Goal: Information Seeking & Learning: Find specific fact

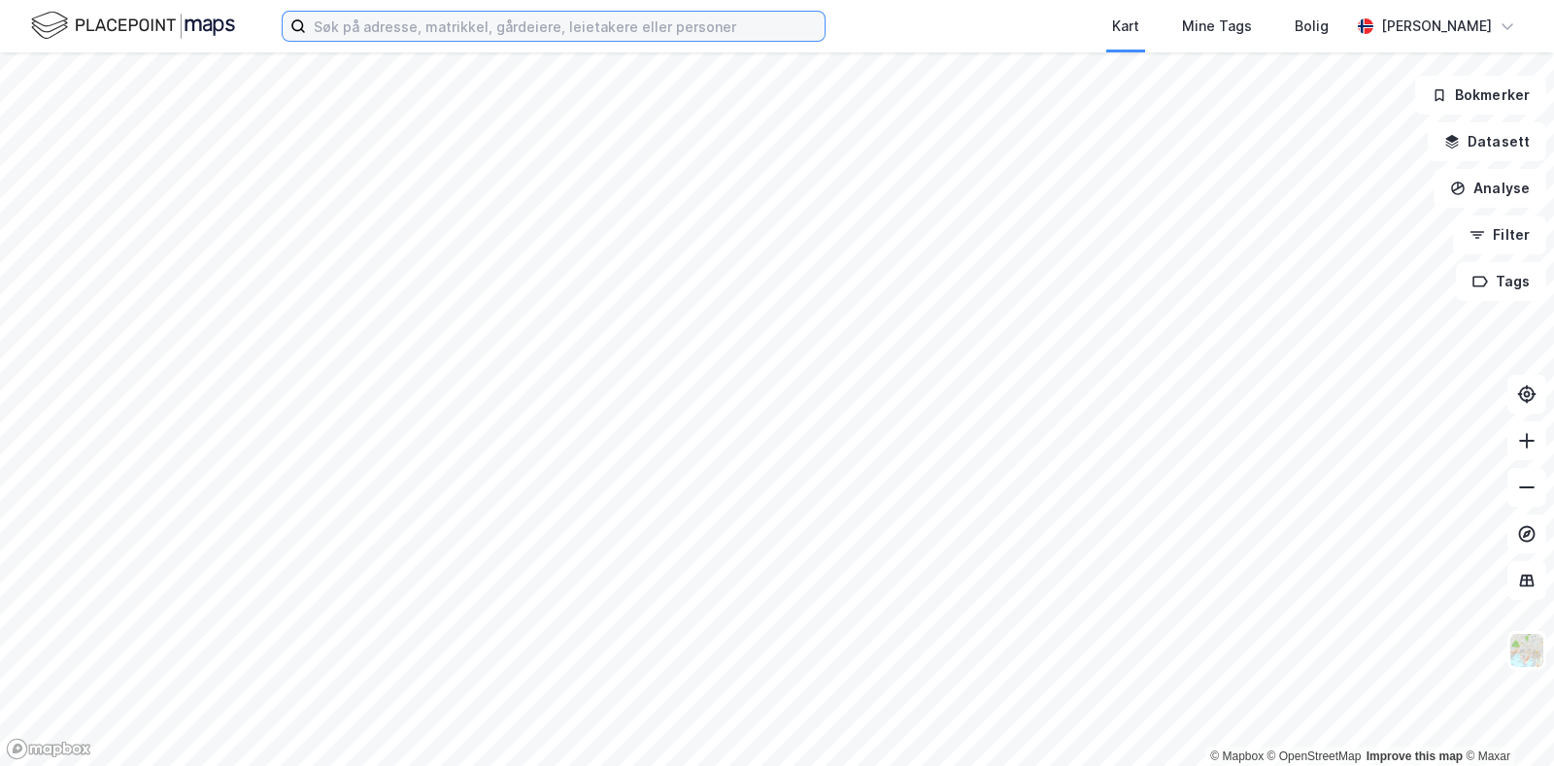
click at [669, 23] on input at bounding box center [565, 26] width 519 height 29
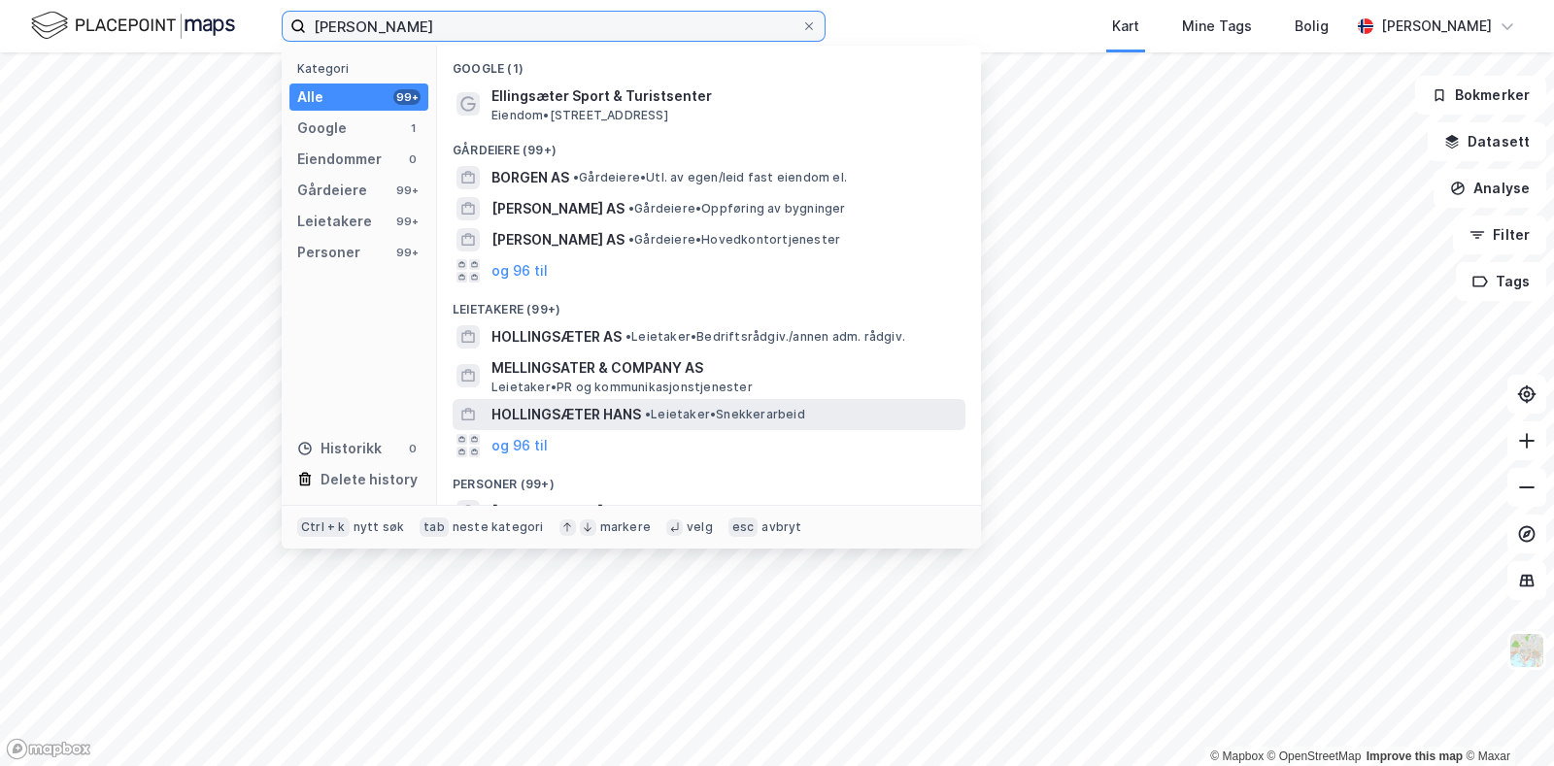
scroll to position [114, 0]
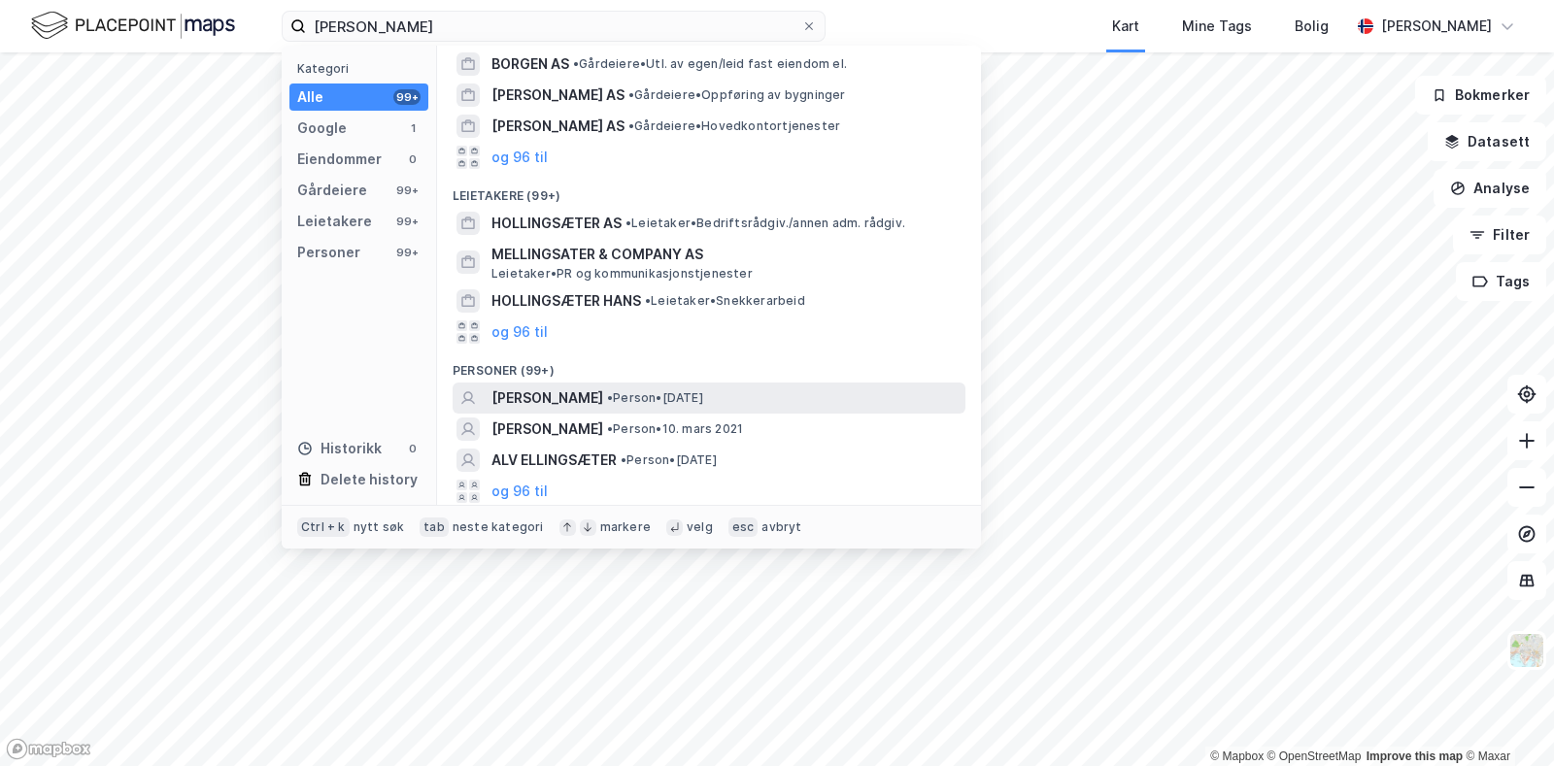
click at [603, 397] on span "[PERSON_NAME]" at bounding box center [547, 398] width 112 height 23
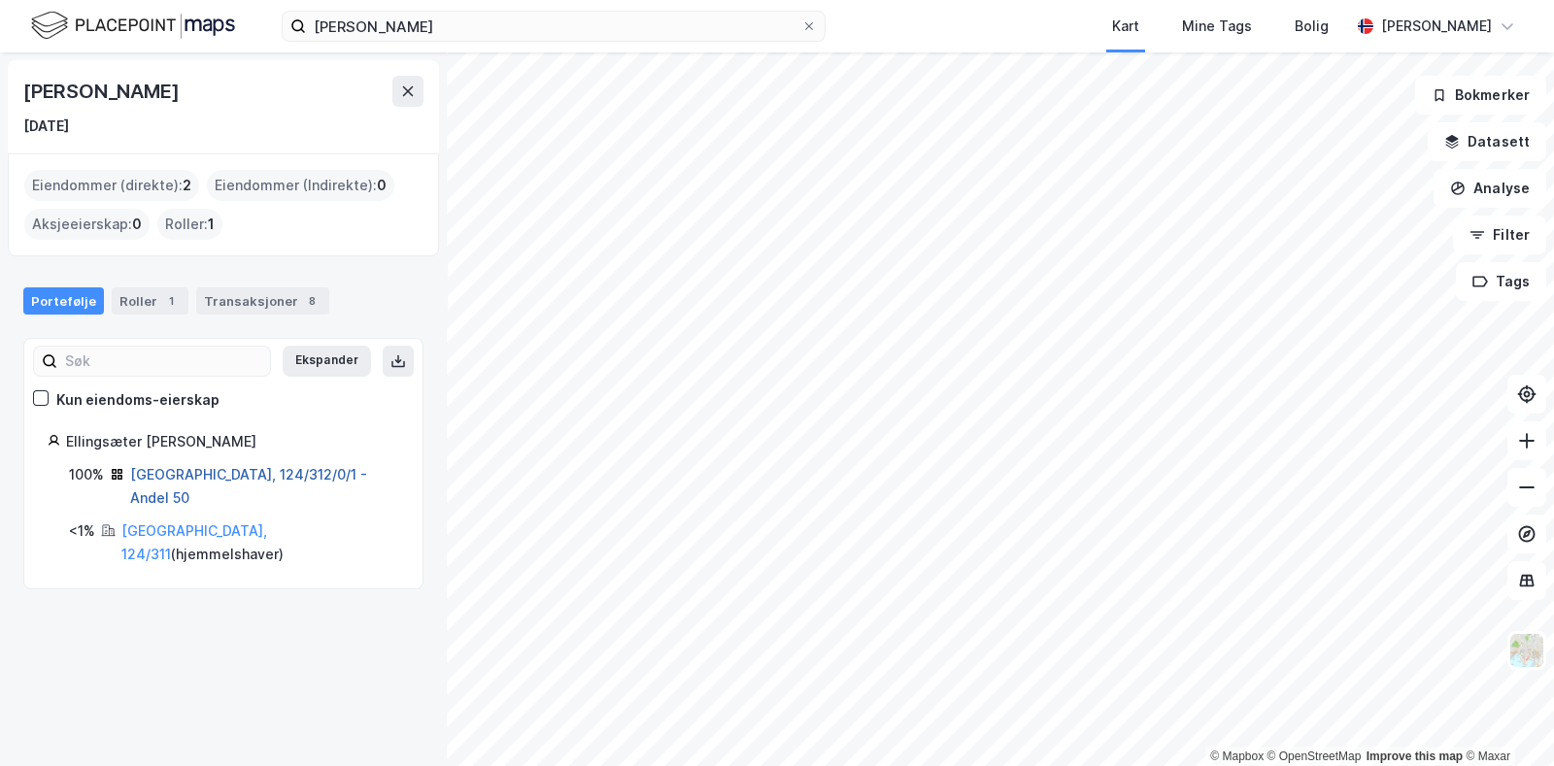
click at [254, 470] on link "[GEOGRAPHIC_DATA], 124/312/0/1 - Andel 50" at bounding box center [248, 486] width 237 height 40
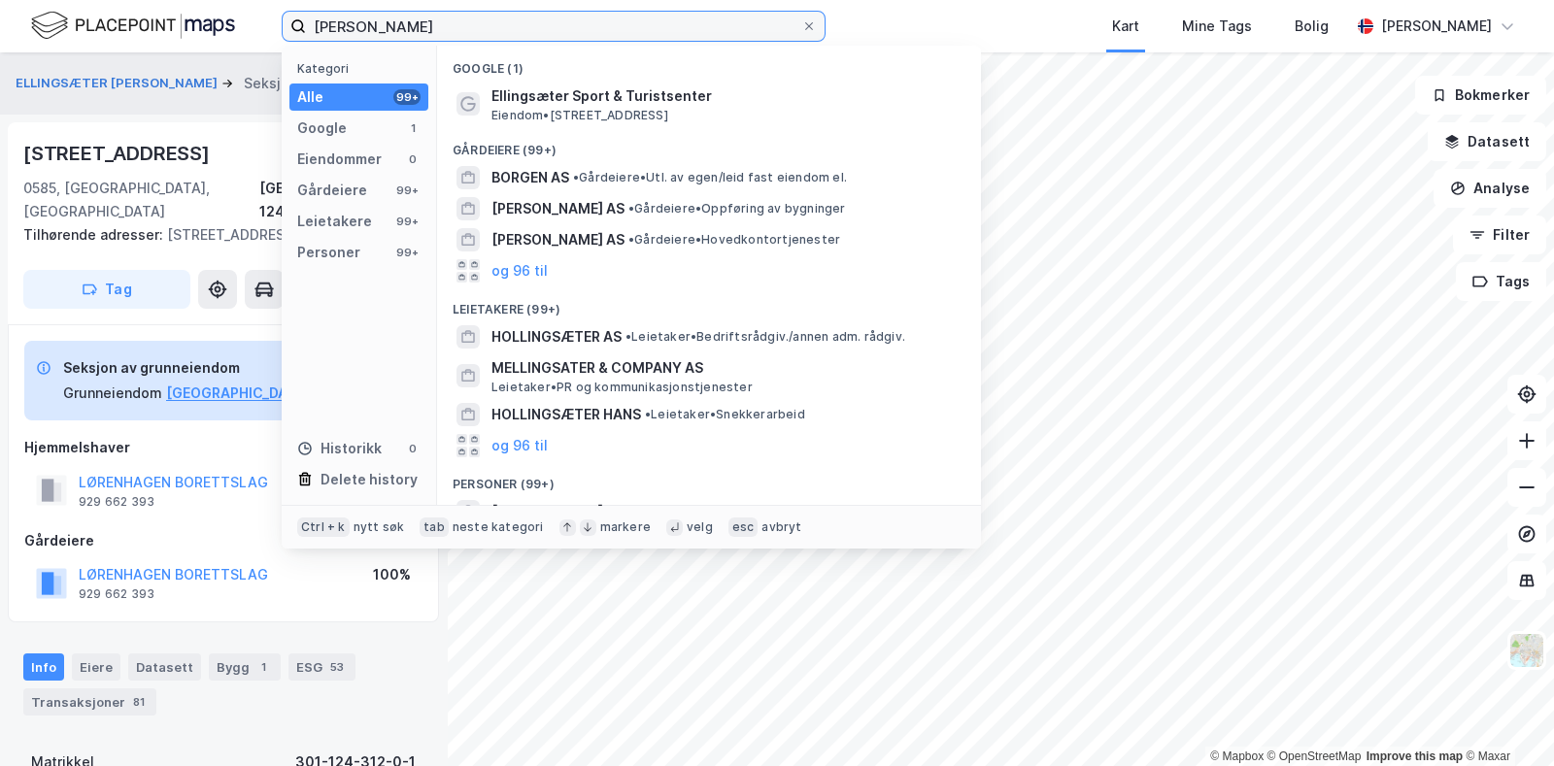
drag, startPoint x: 454, startPoint y: 20, endPoint x: 275, endPoint y: 23, distance: 178.7
click at [275, 23] on div "[PERSON_NAME] Kategori Alle 99+ Google 1 Eiendommer 0 Gårdeiere 99+ Leietakere …" at bounding box center [777, 26] width 1554 height 52
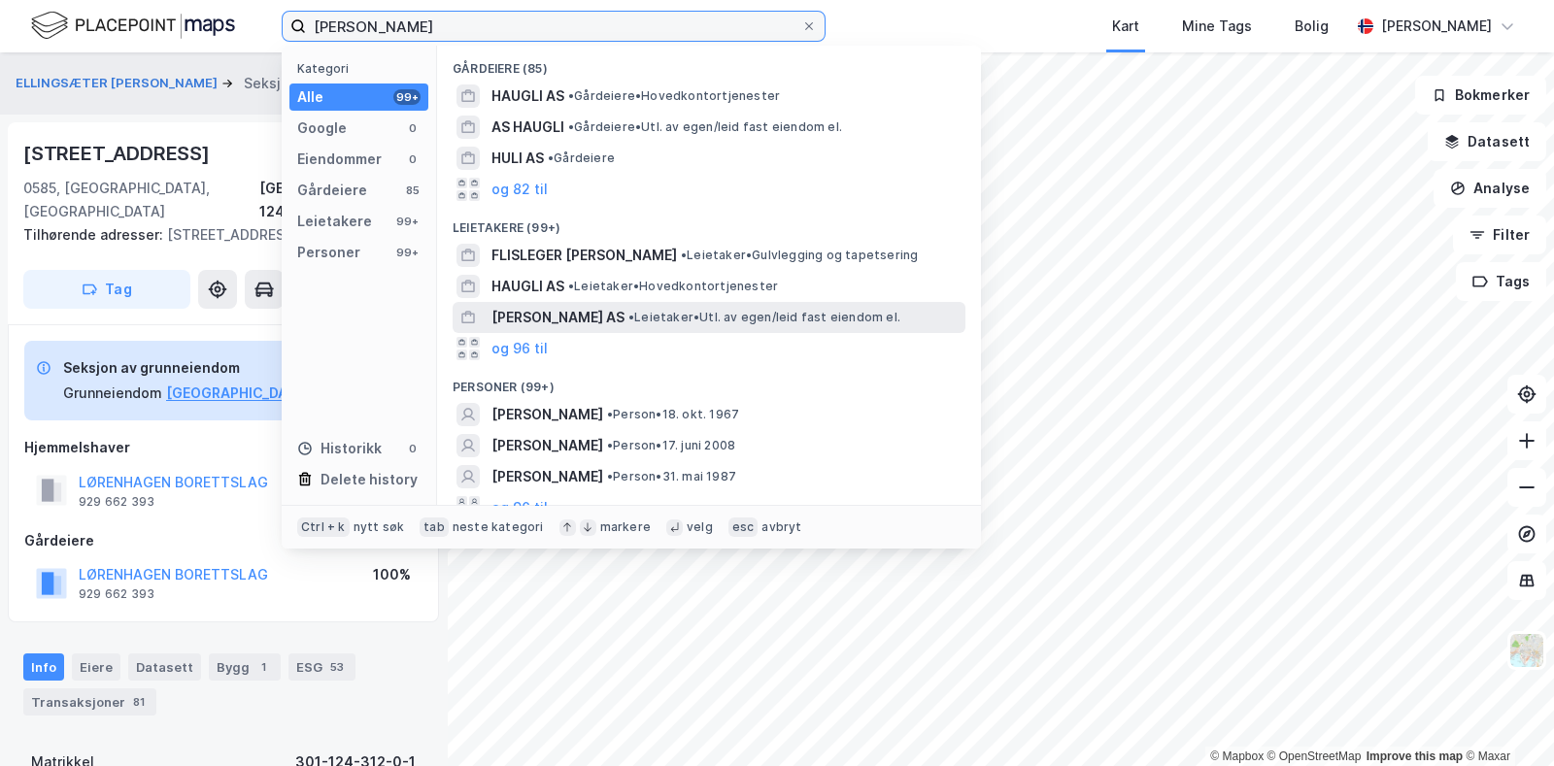
scroll to position [17, 0]
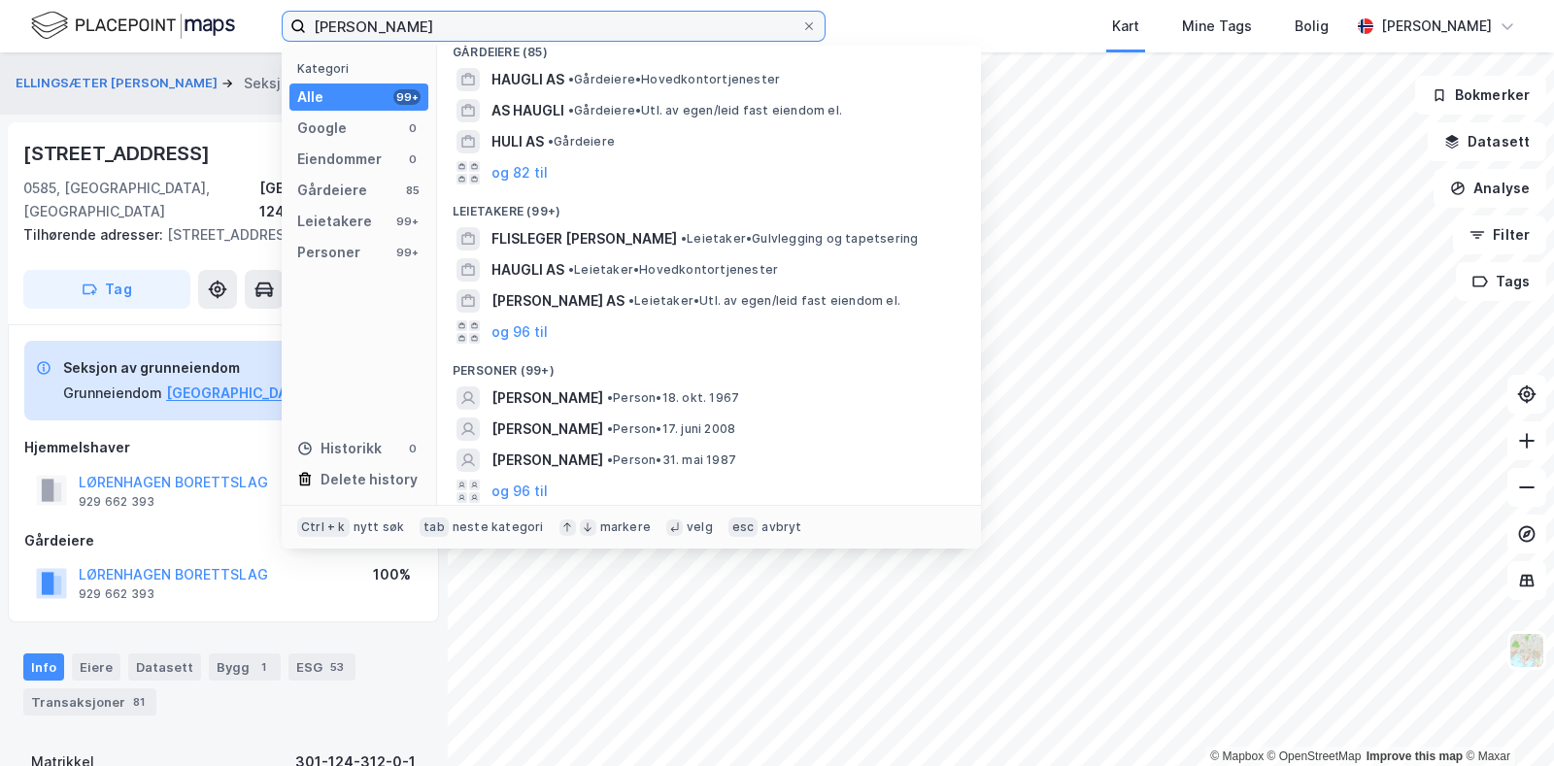
type input "[PERSON_NAME]"
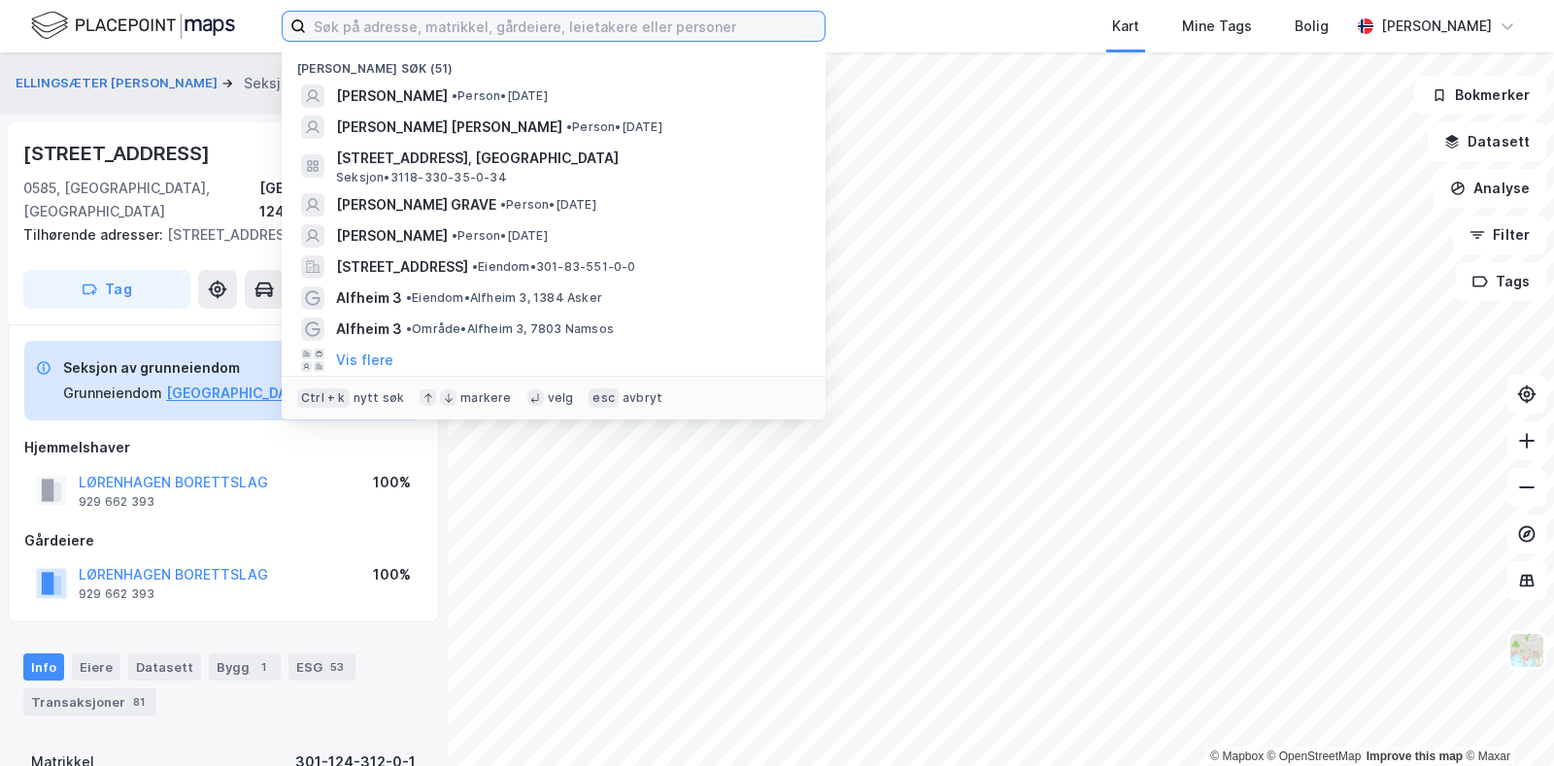
type input "a"
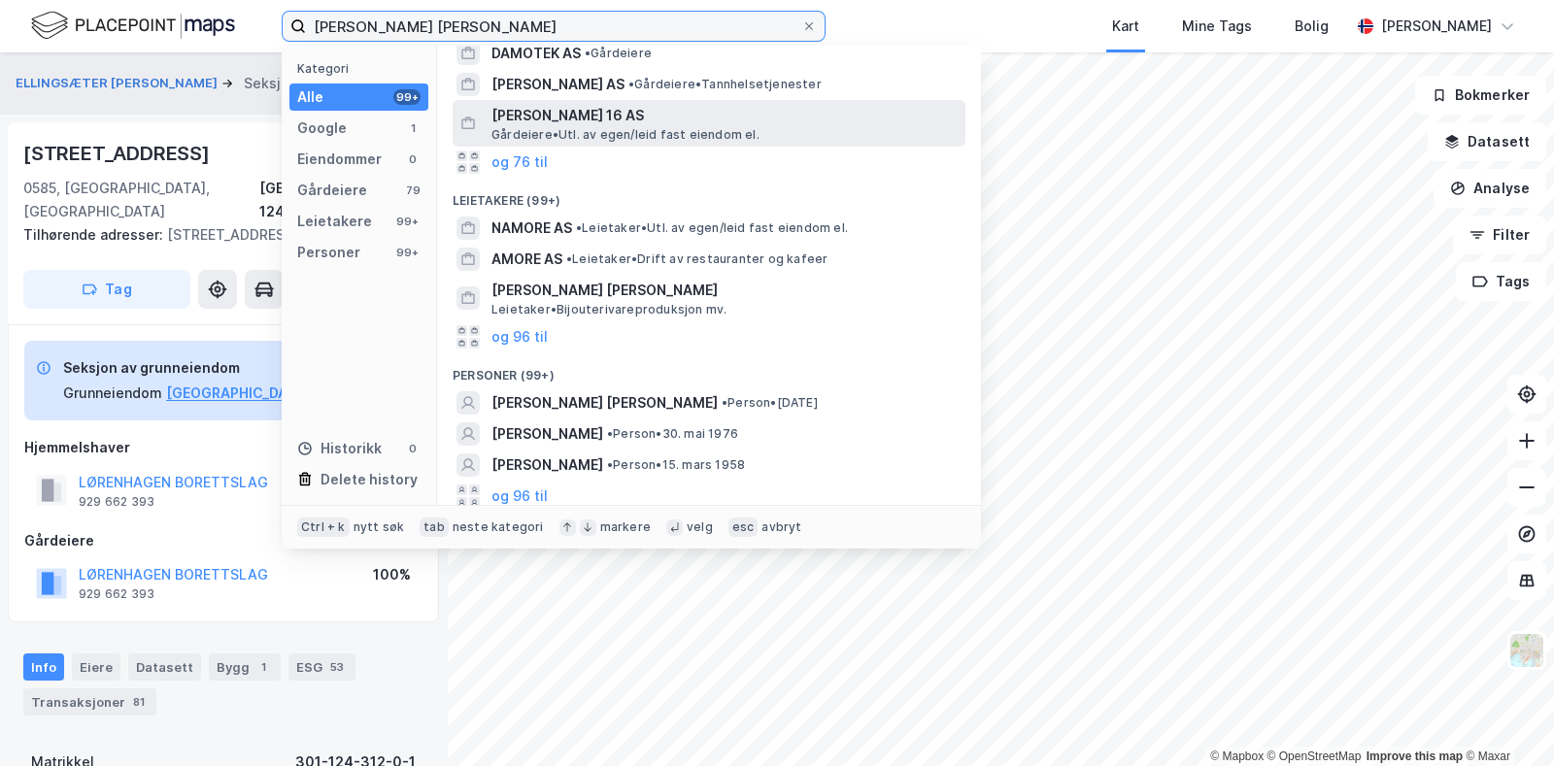
scroll to position [114, 0]
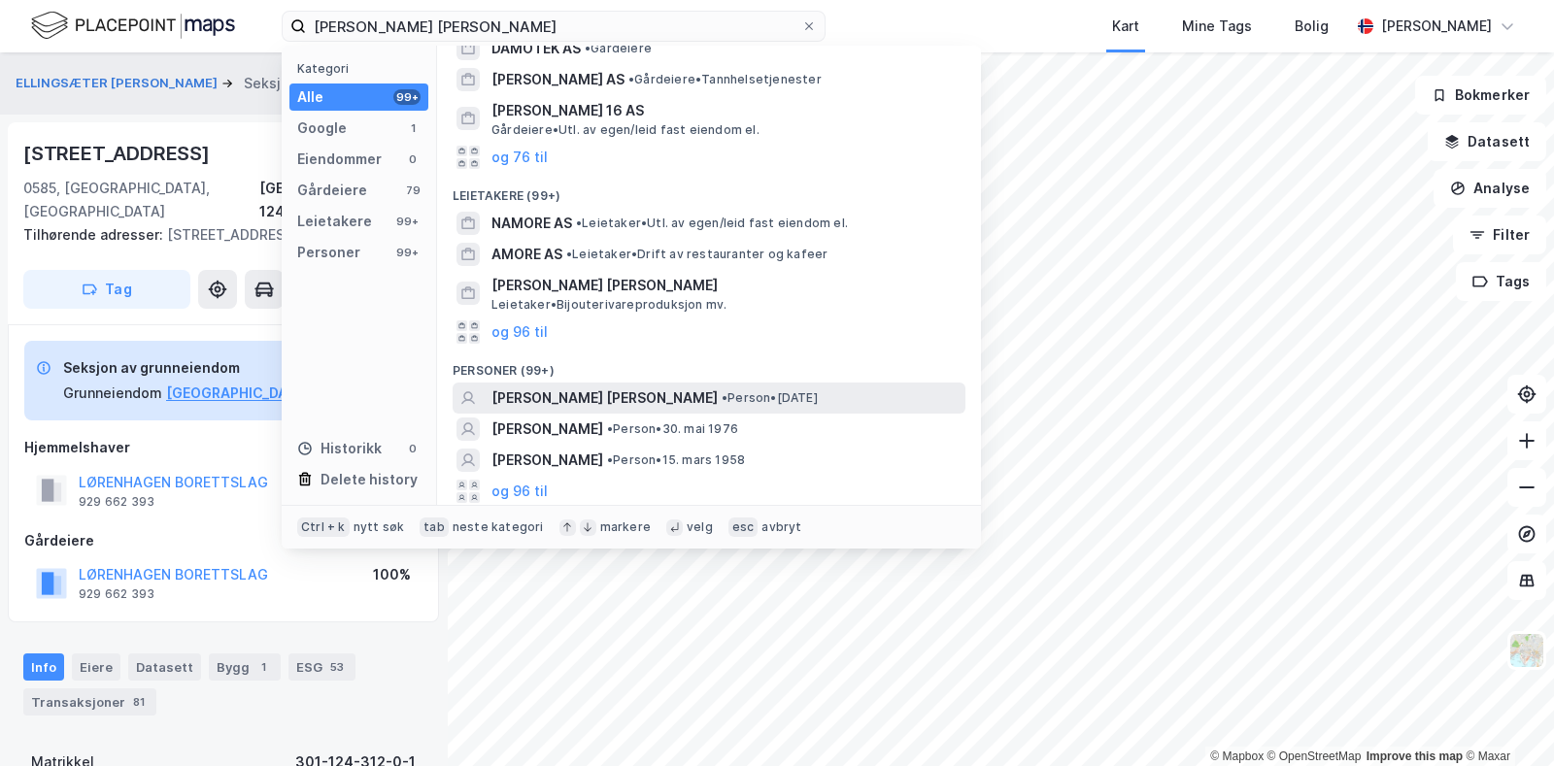
click at [581, 388] on span "[PERSON_NAME] [PERSON_NAME]" at bounding box center [604, 398] width 226 height 23
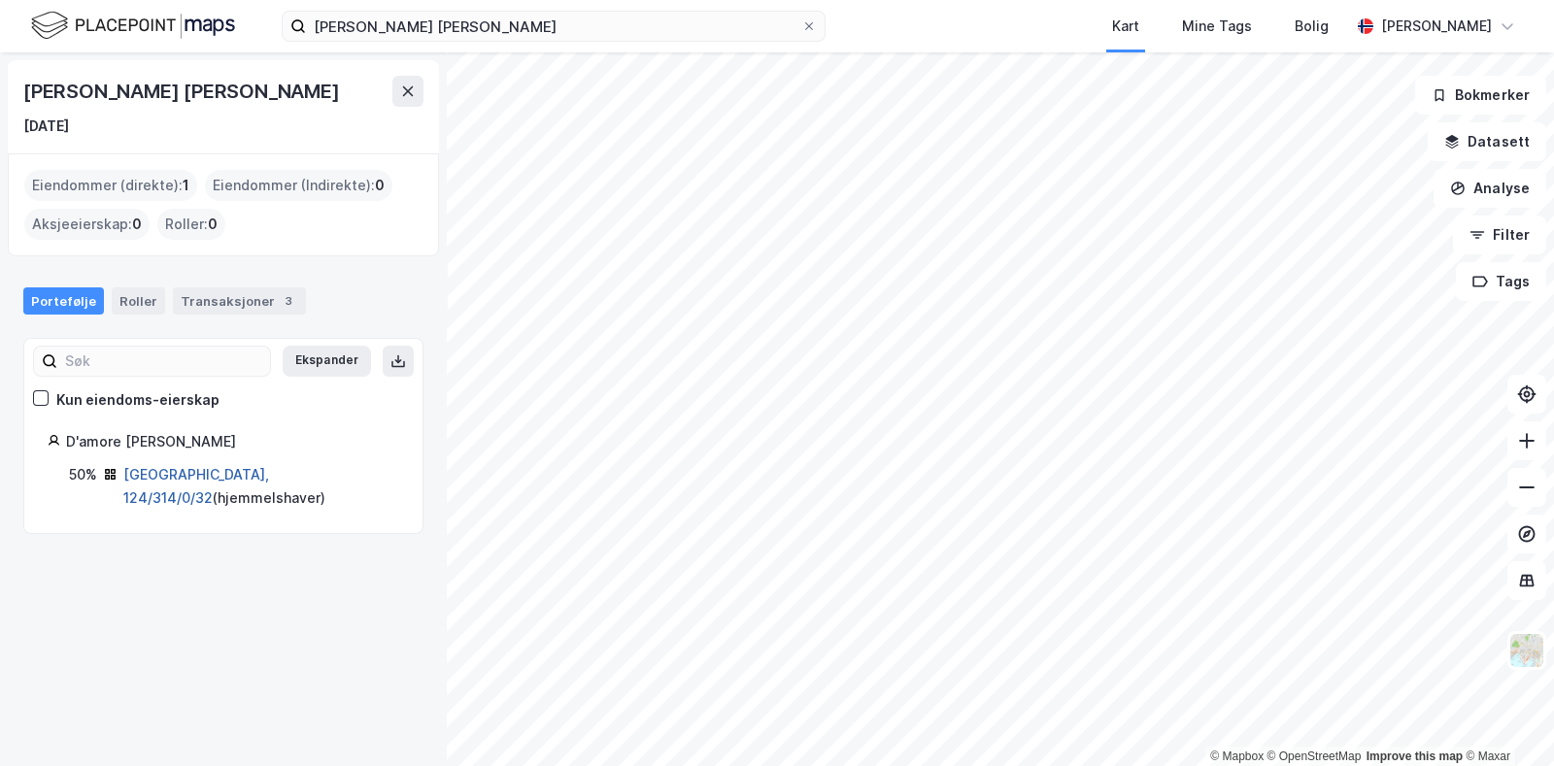
click at [208, 473] on link "[GEOGRAPHIC_DATA], 124/314/0/32" at bounding box center [196, 486] width 146 height 40
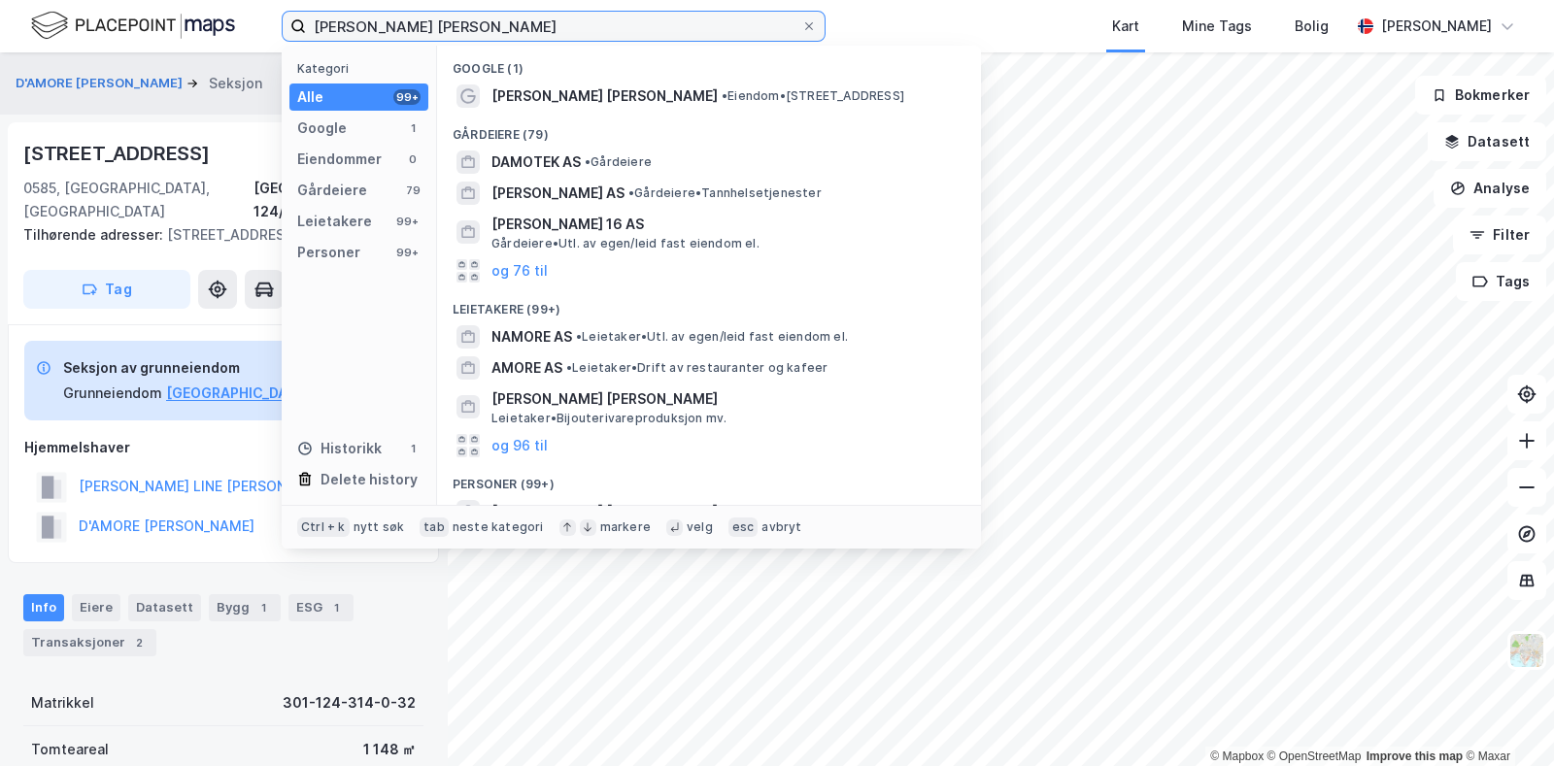
drag, startPoint x: 486, startPoint y: 26, endPoint x: 73, endPoint y: 51, distance: 413.5
click at [73, 51] on div "[PERSON_NAME] [PERSON_NAME] Kategori Alle 99+ Google 1 Eiendommer 0 Gårdeiere 7…" at bounding box center [777, 26] width 1554 height 52
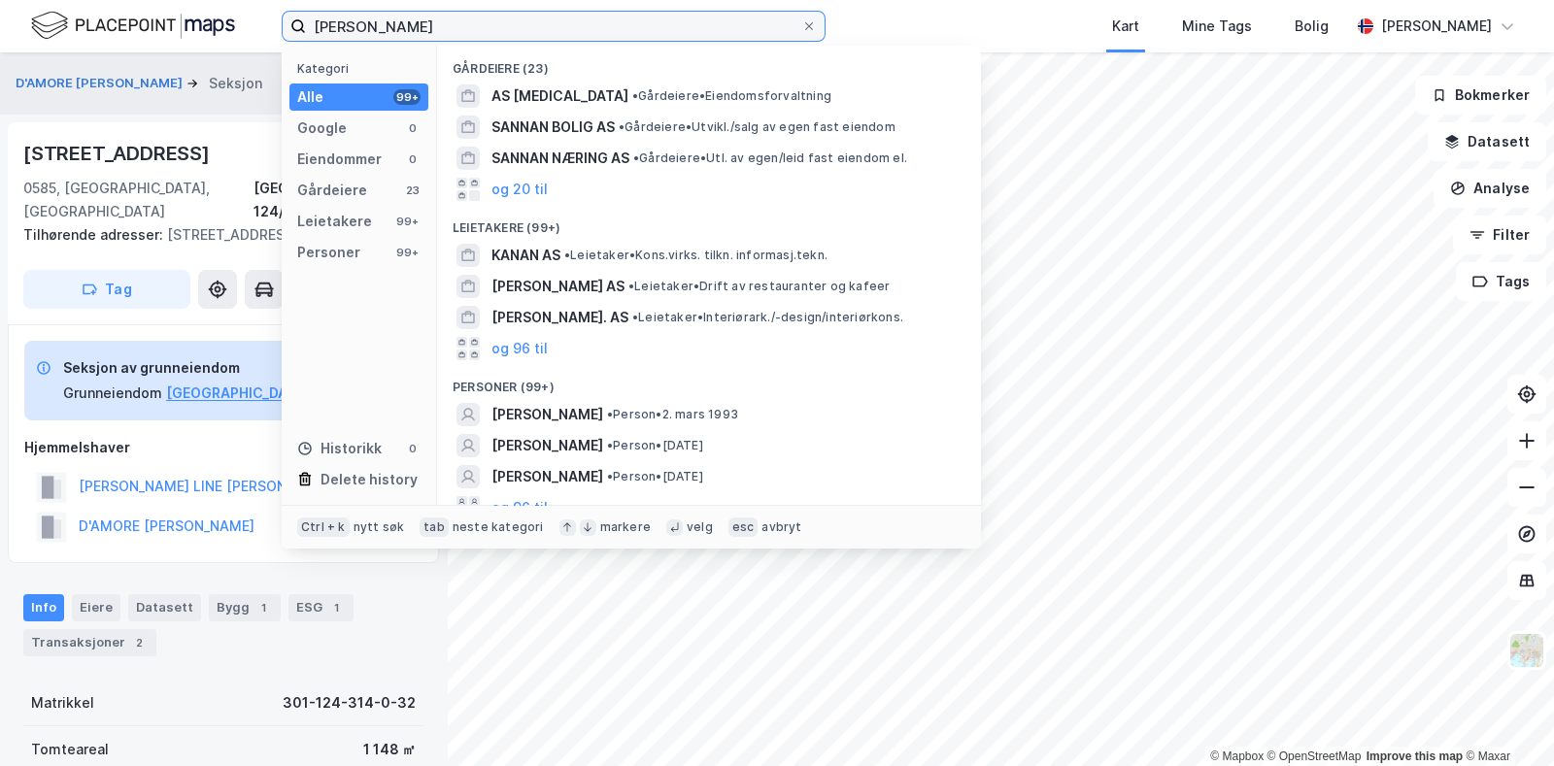
scroll to position [17, 0]
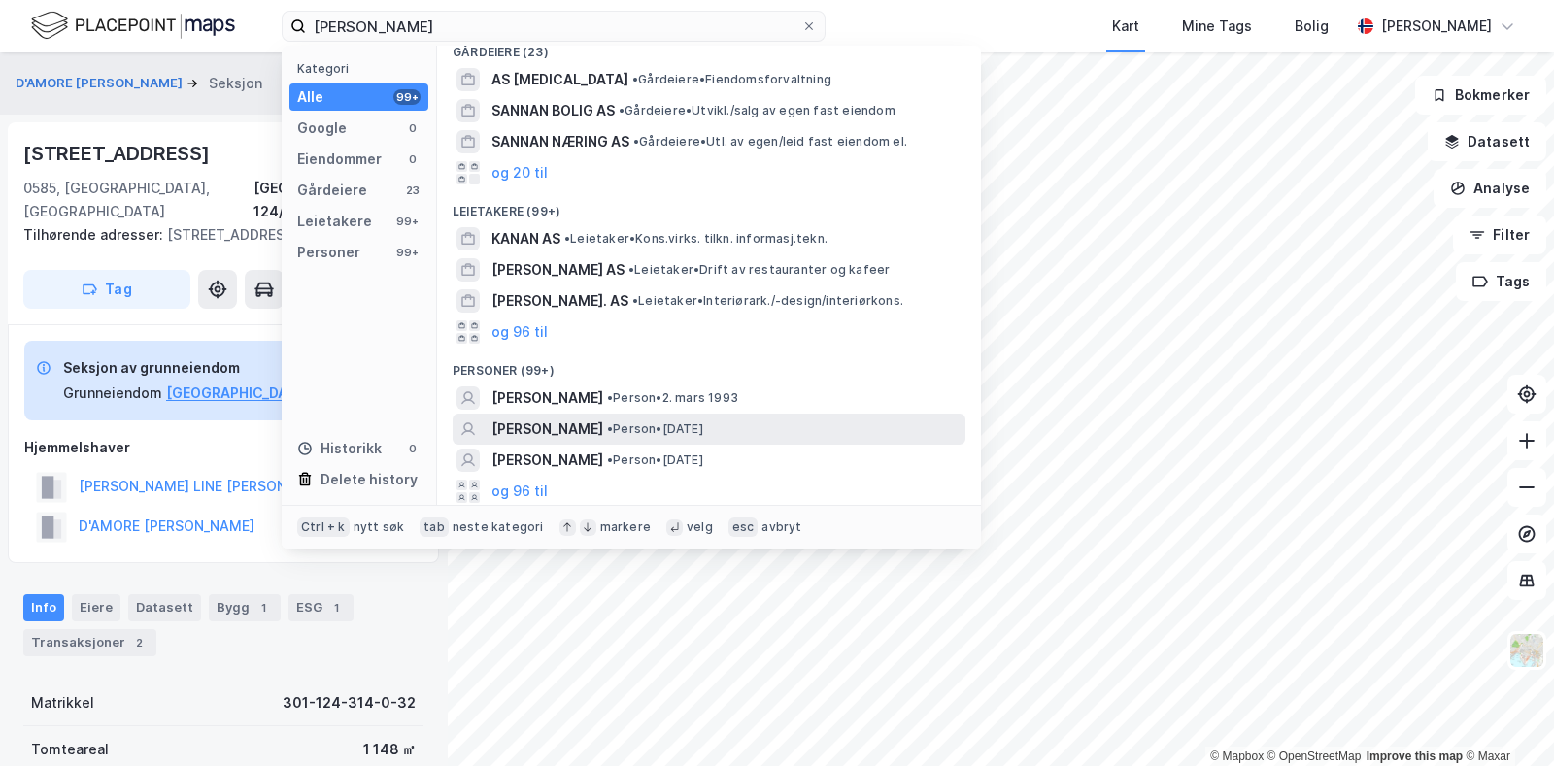
click at [571, 429] on span "[PERSON_NAME]" at bounding box center [547, 429] width 112 height 23
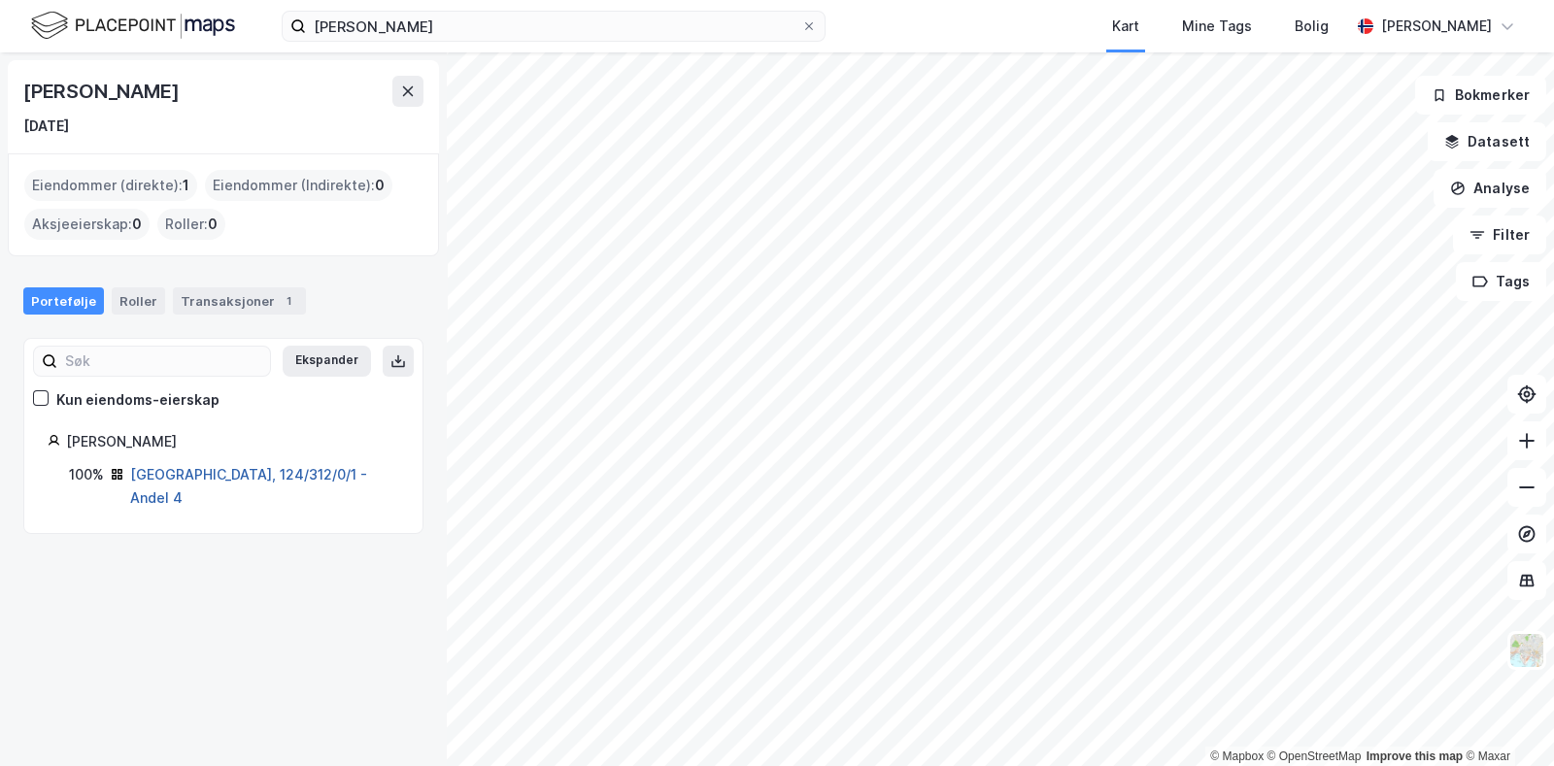
click at [252, 476] on link "[GEOGRAPHIC_DATA], 124/312/0/1 - Andel 4" at bounding box center [248, 486] width 237 height 40
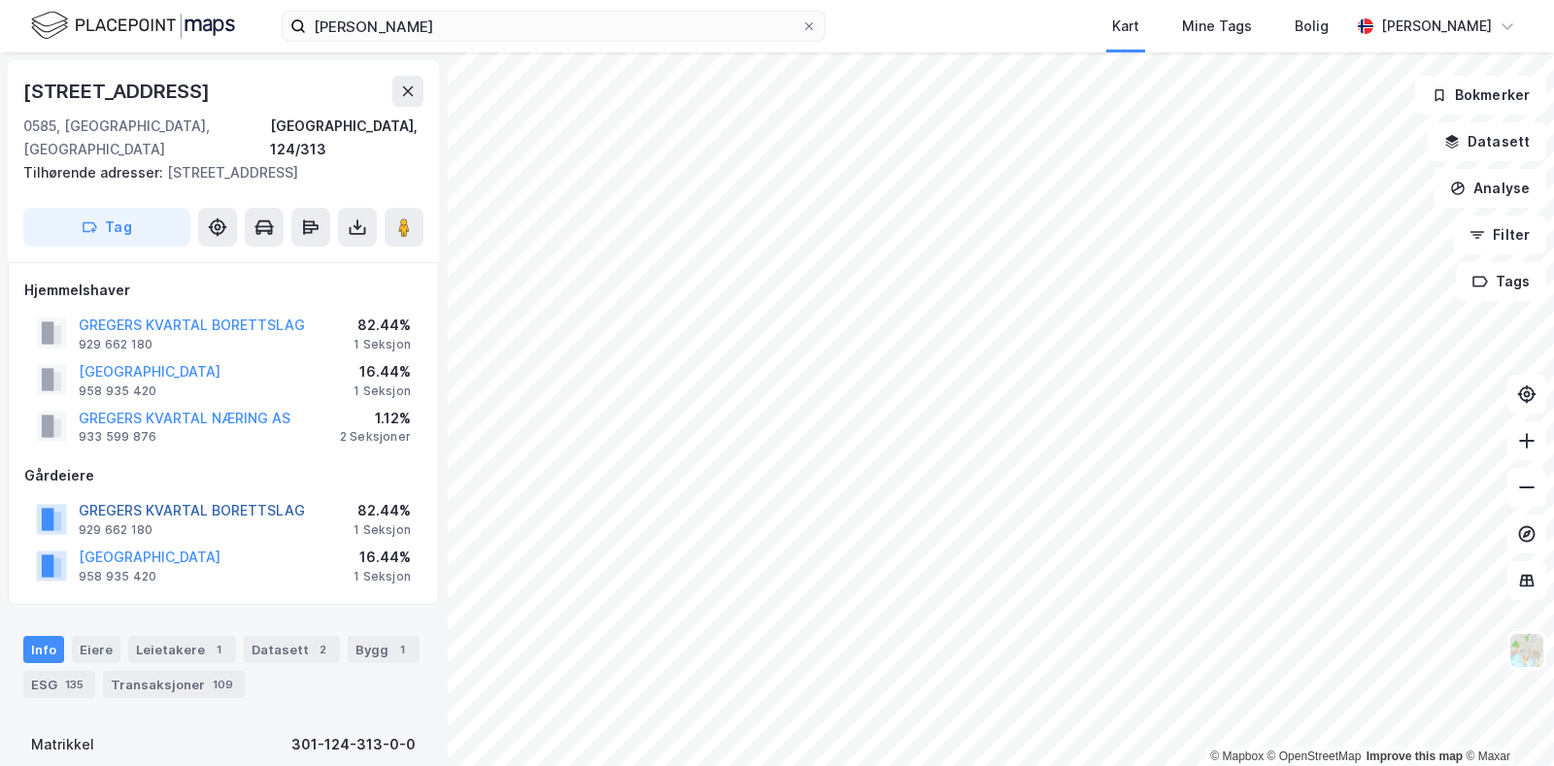
click at [0, 0] on button "GREGERS KVARTAL BORETTSLAG" at bounding box center [0, 0] width 0 height 0
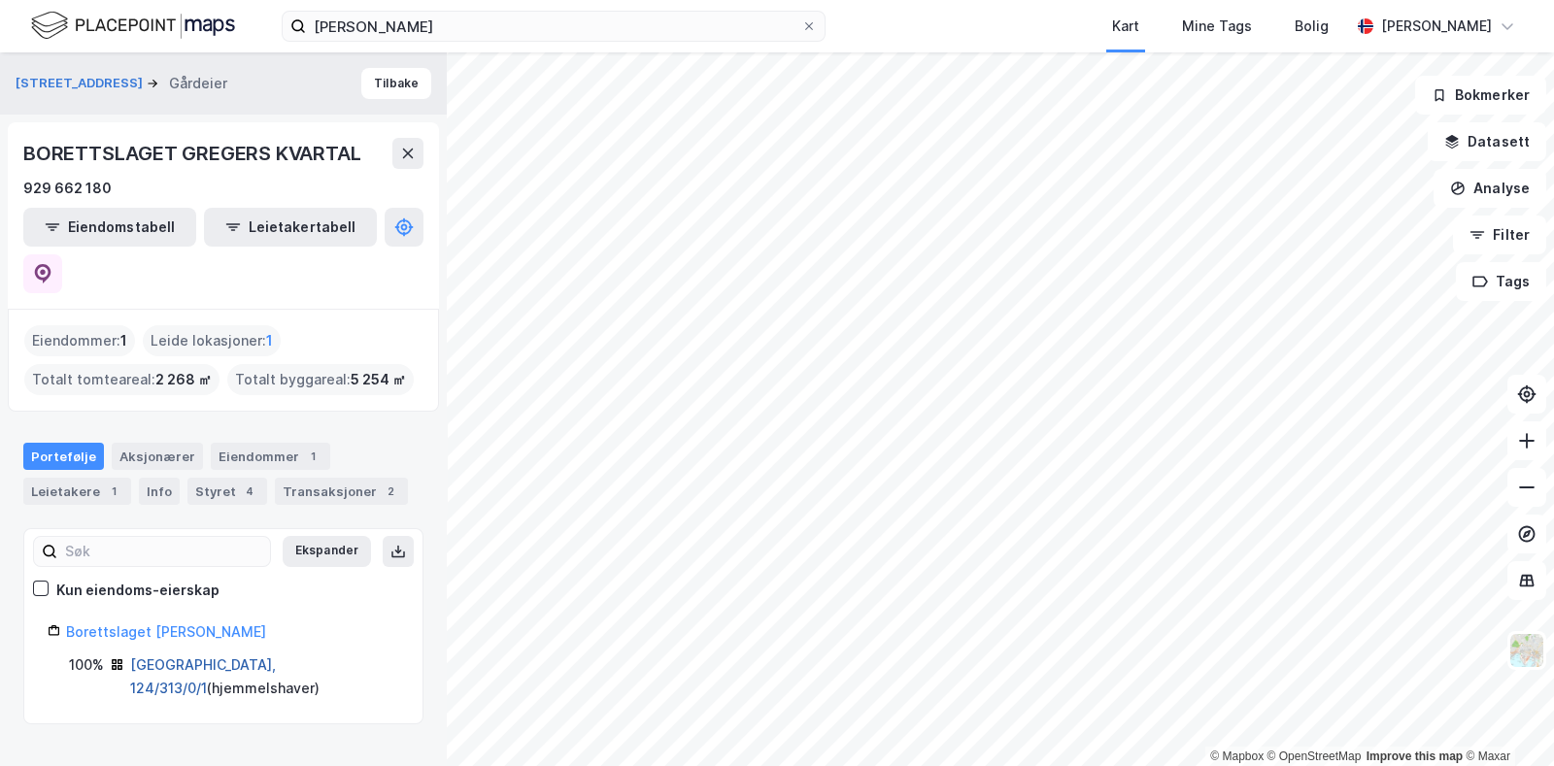
click at [215, 657] on link "[GEOGRAPHIC_DATA], 124/313/0/1" at bounding box center [203, 677] width 146 height 40
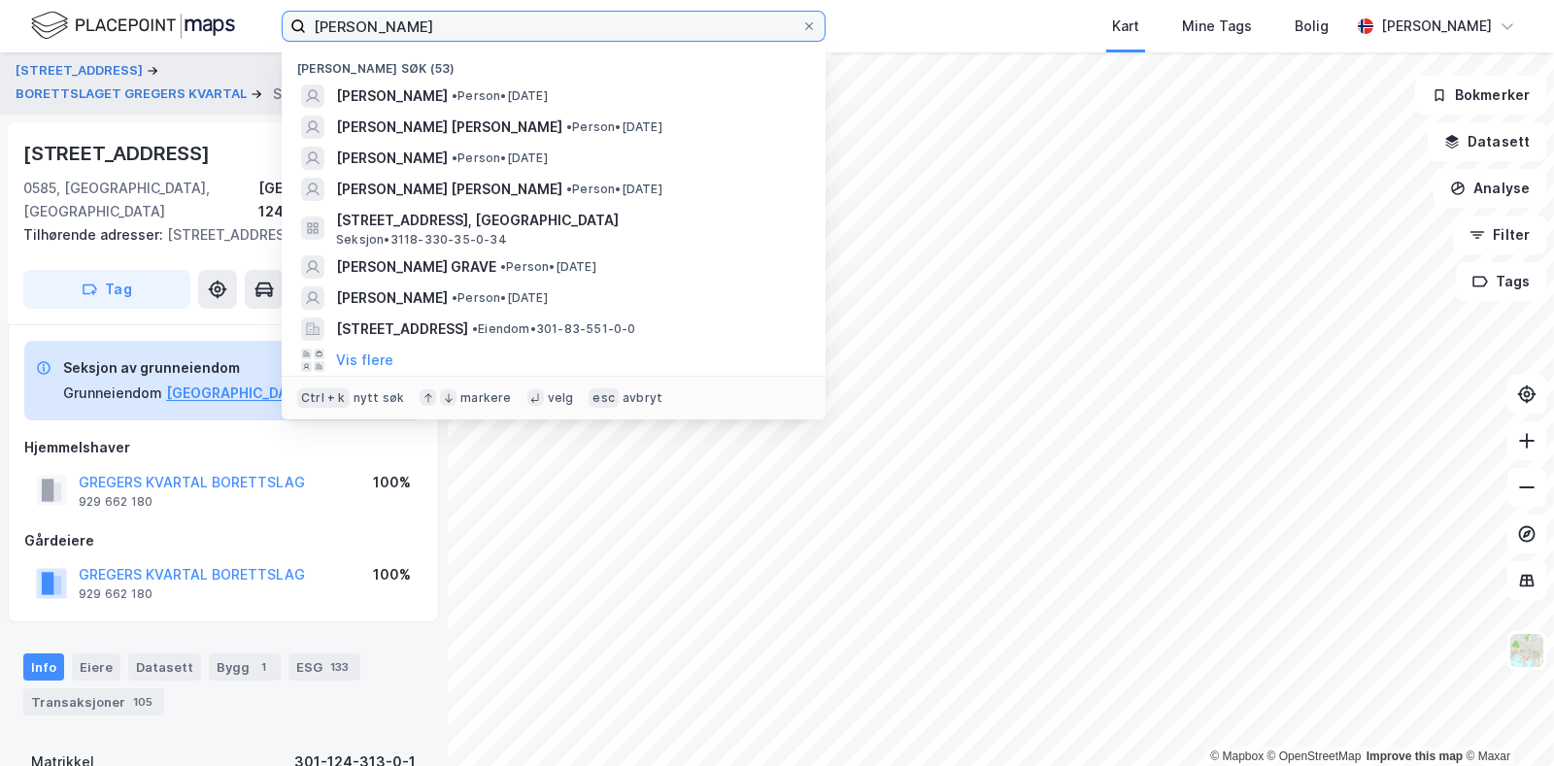
click at [714, 14] on input "[PERSON_NAME]" at bounding box center [553, 26] width 495 height 29
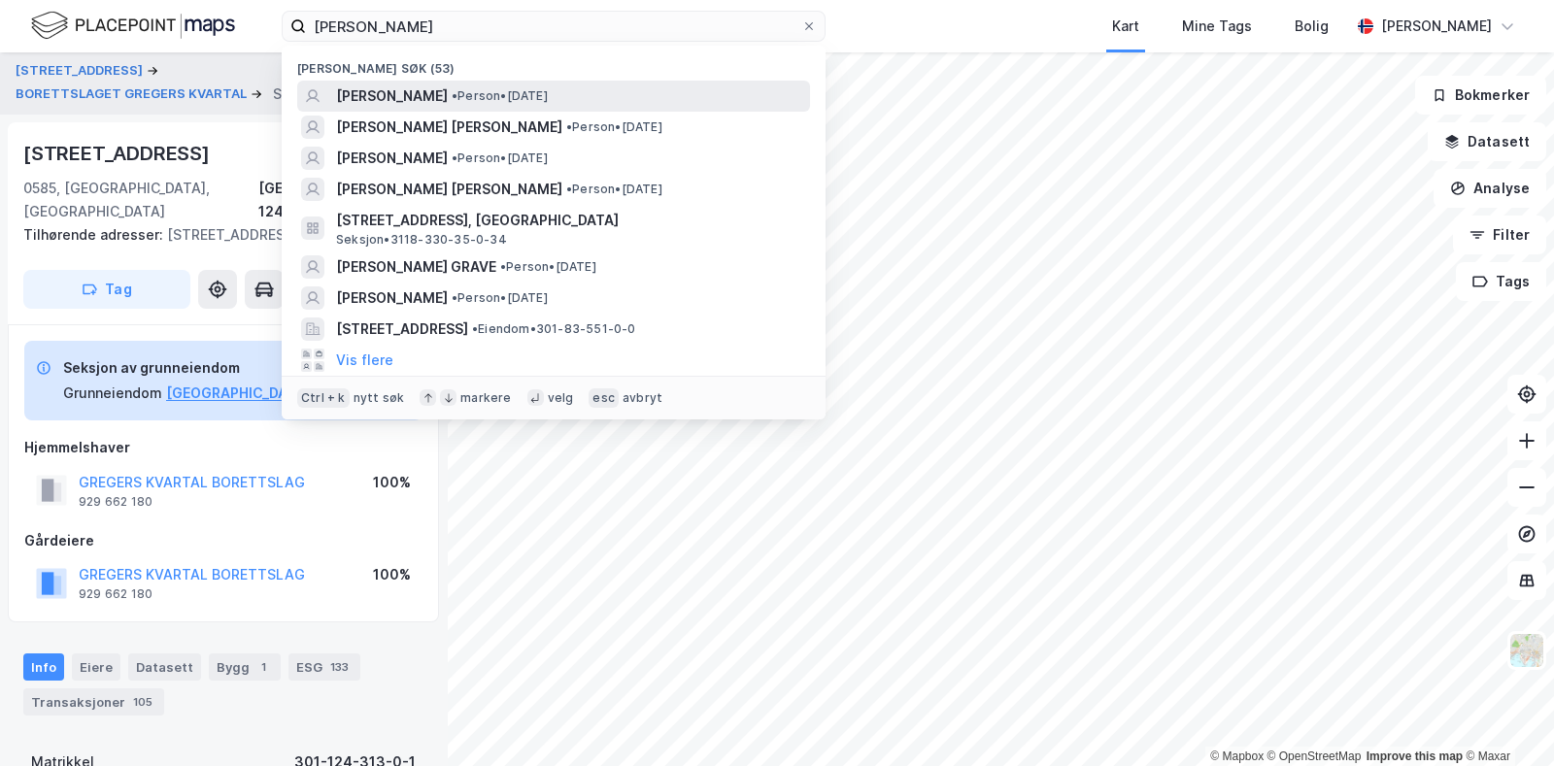
click at [510, 103] on span "• Person • [DATE]" at bounding box center [500, 96] width 96 height 16
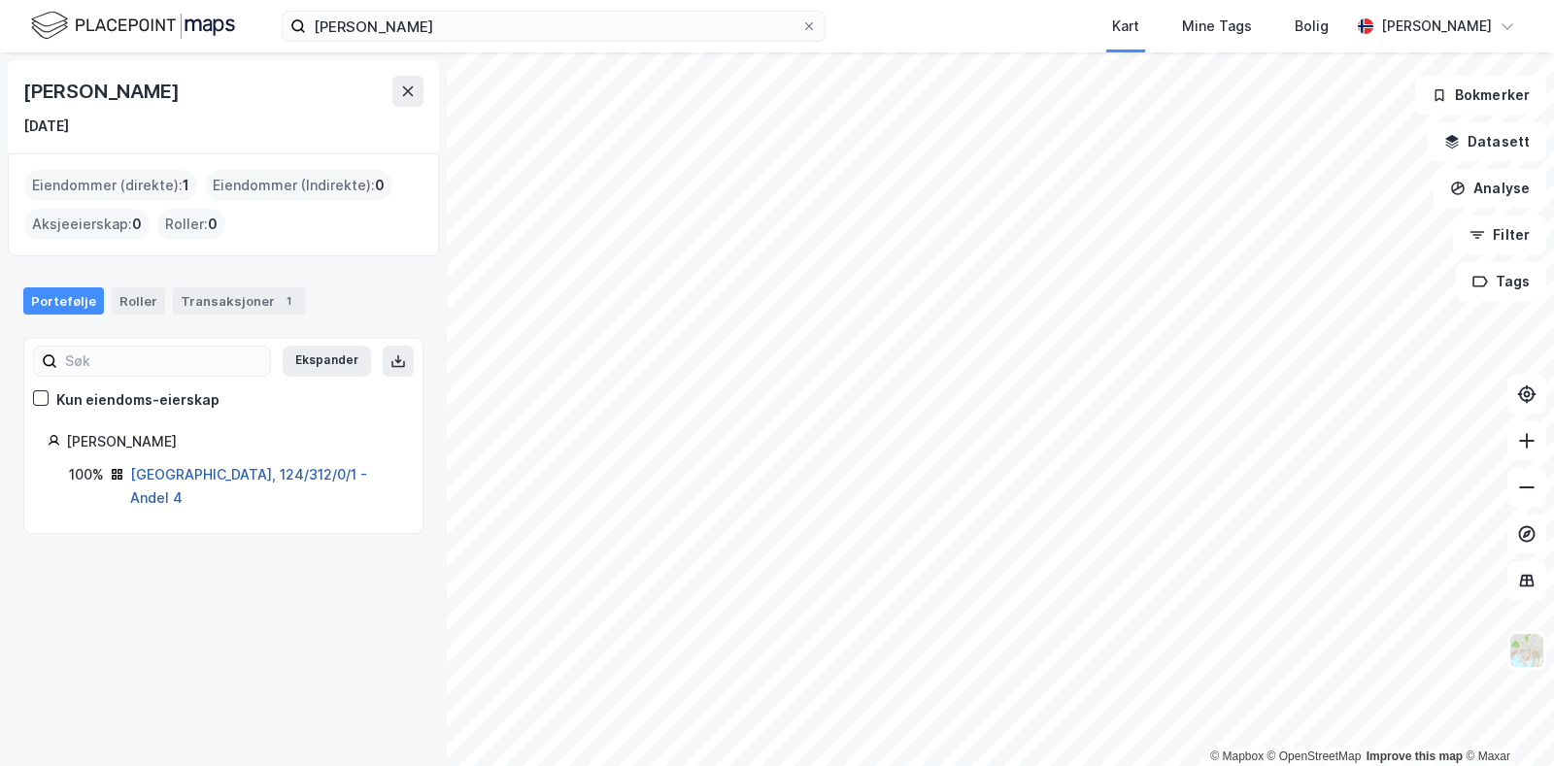
click at [200, 466] on link "[GEOGRAPHIC_DATA], 124/312/0/1 - Andel 4" at bounding box center [248, 486] width 237 height 40
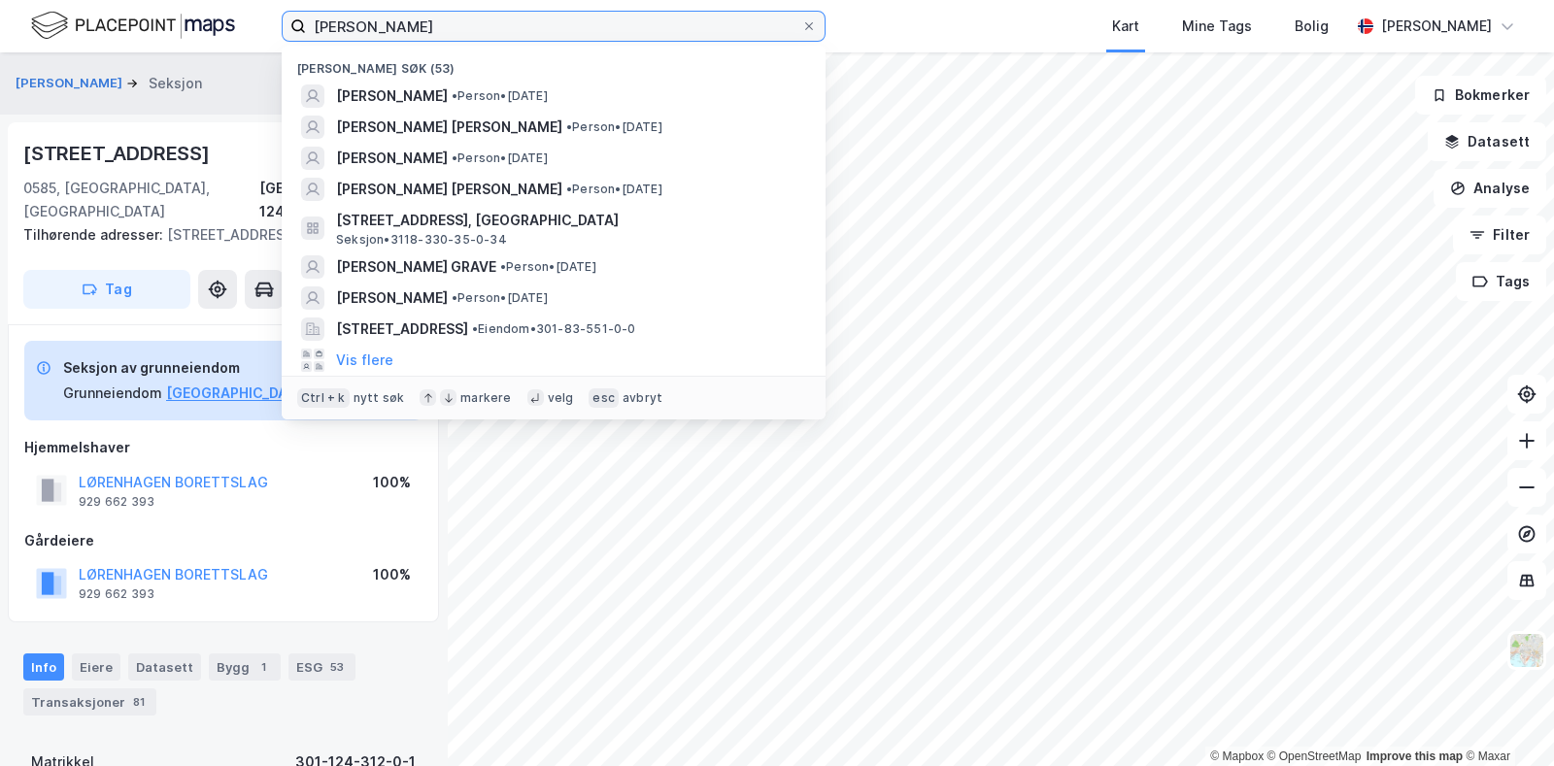
drag, startPoint x: 596, startPoint y: 36, endPoint x: 296, endPoint y: 17, distance: 300.7
click at [296, 17] on label "[PERSON_NAME]" at bounding box center [554, 26] width 544 height 31
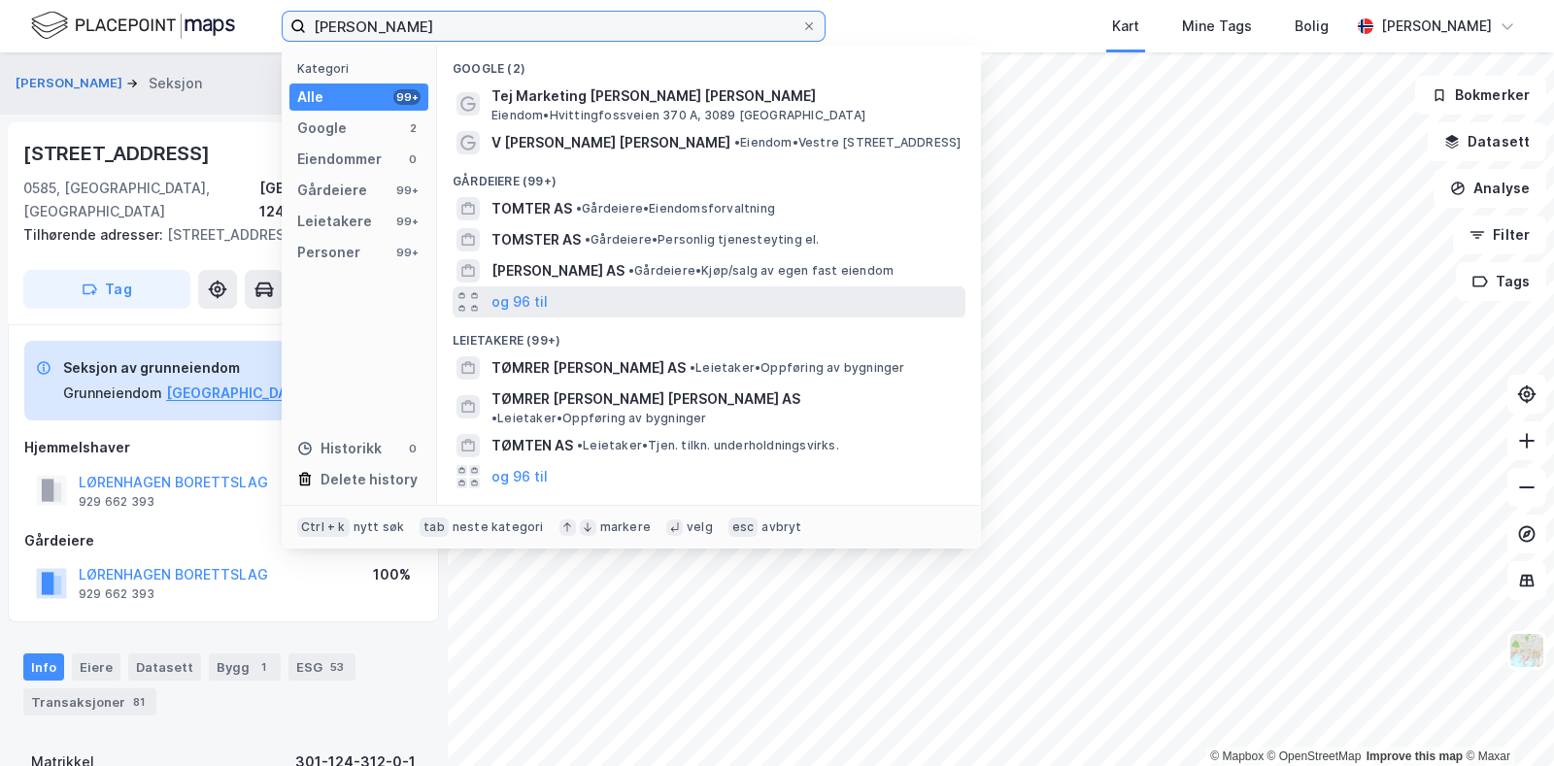
scroll to position [129, 0]
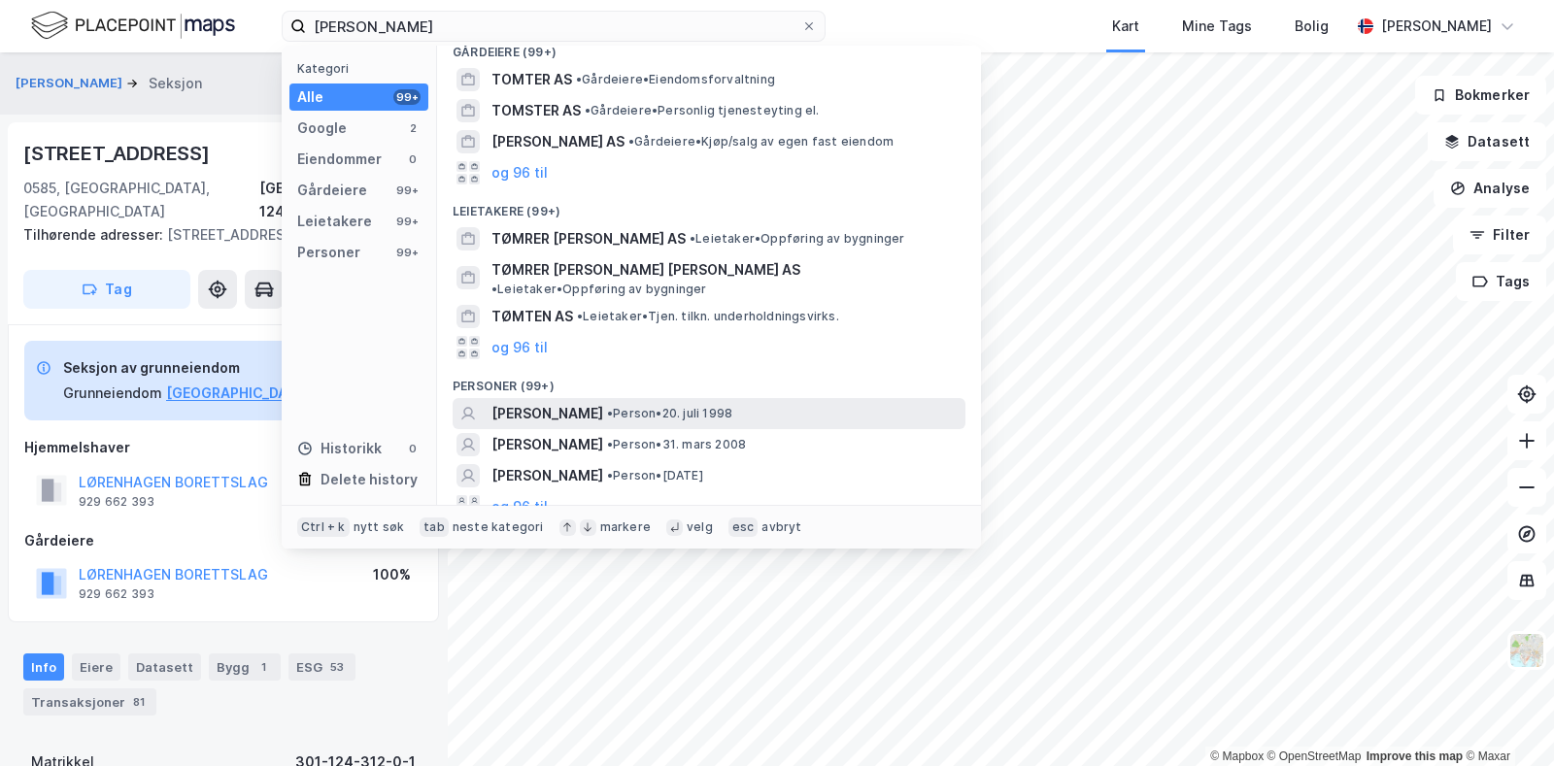
click at [603, 402] on span "[PERSON_NAME]" at bounding box center [547, 413] width 112 height 23
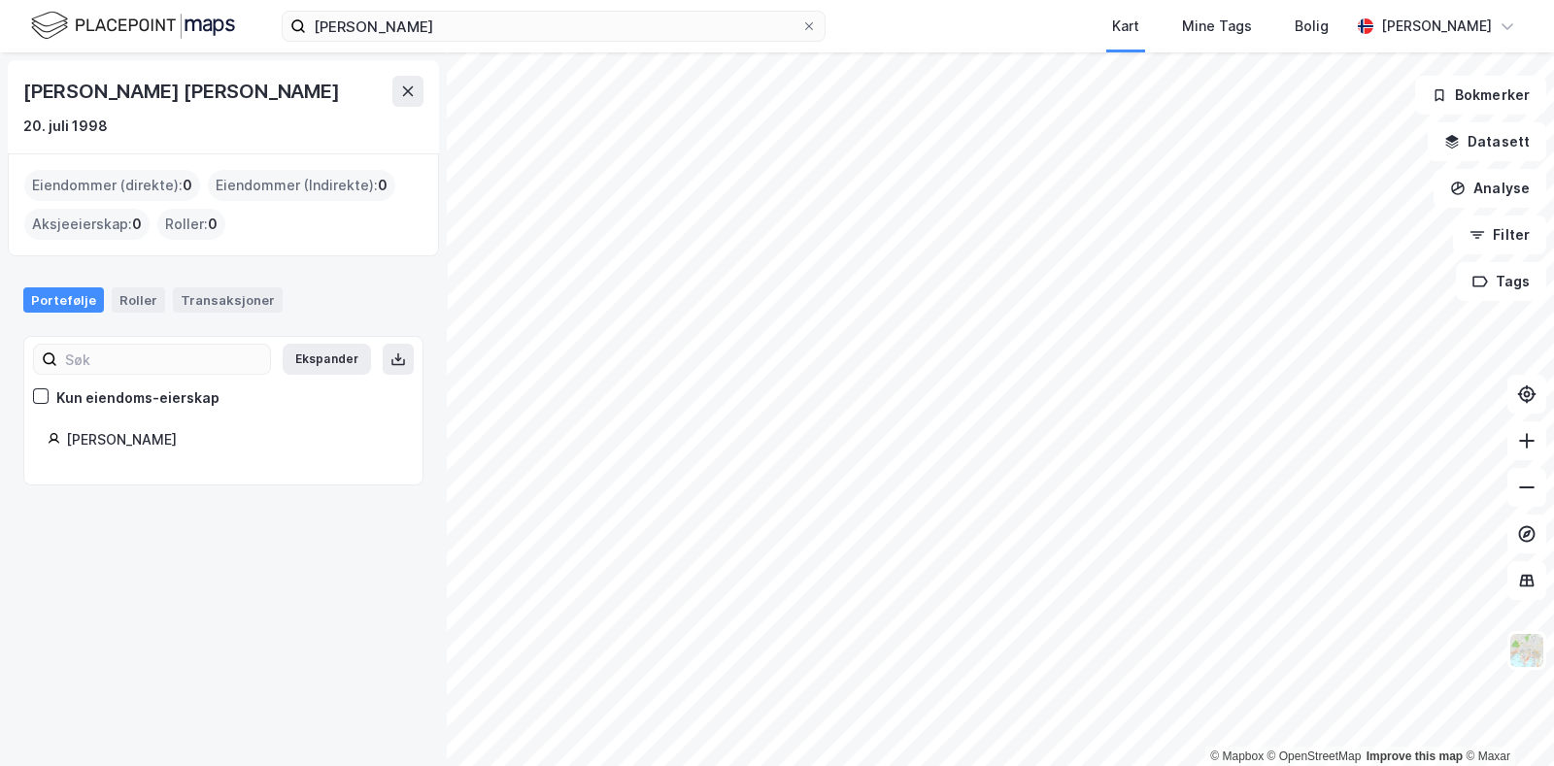
click at [200, 440] on div "[PERSON_NAME]" at bounding box center [232, 439] width 333 height 23
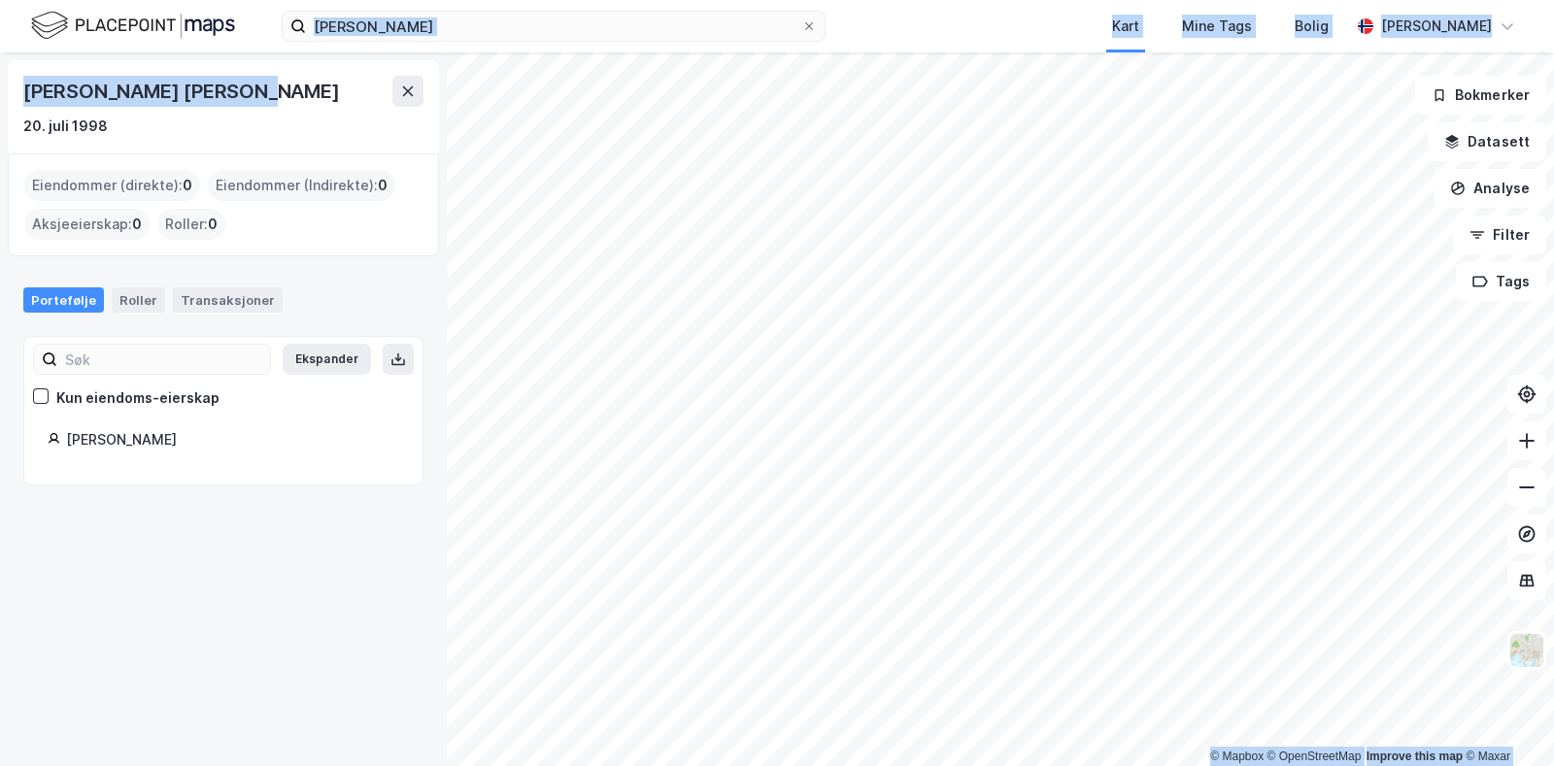
drag, startPoint x: 675, startPoint y: 41, endPoint x: 235, endPoint y: 77, distance: 441.5
click at [235, 77] on div "[PERSON_NAME] Kart Mine Tags [PERSON_NAME] [PERSON_NAME] © Mapbox © OpenStreetM…" at bounding box center [777, 383] width 1554 height 766
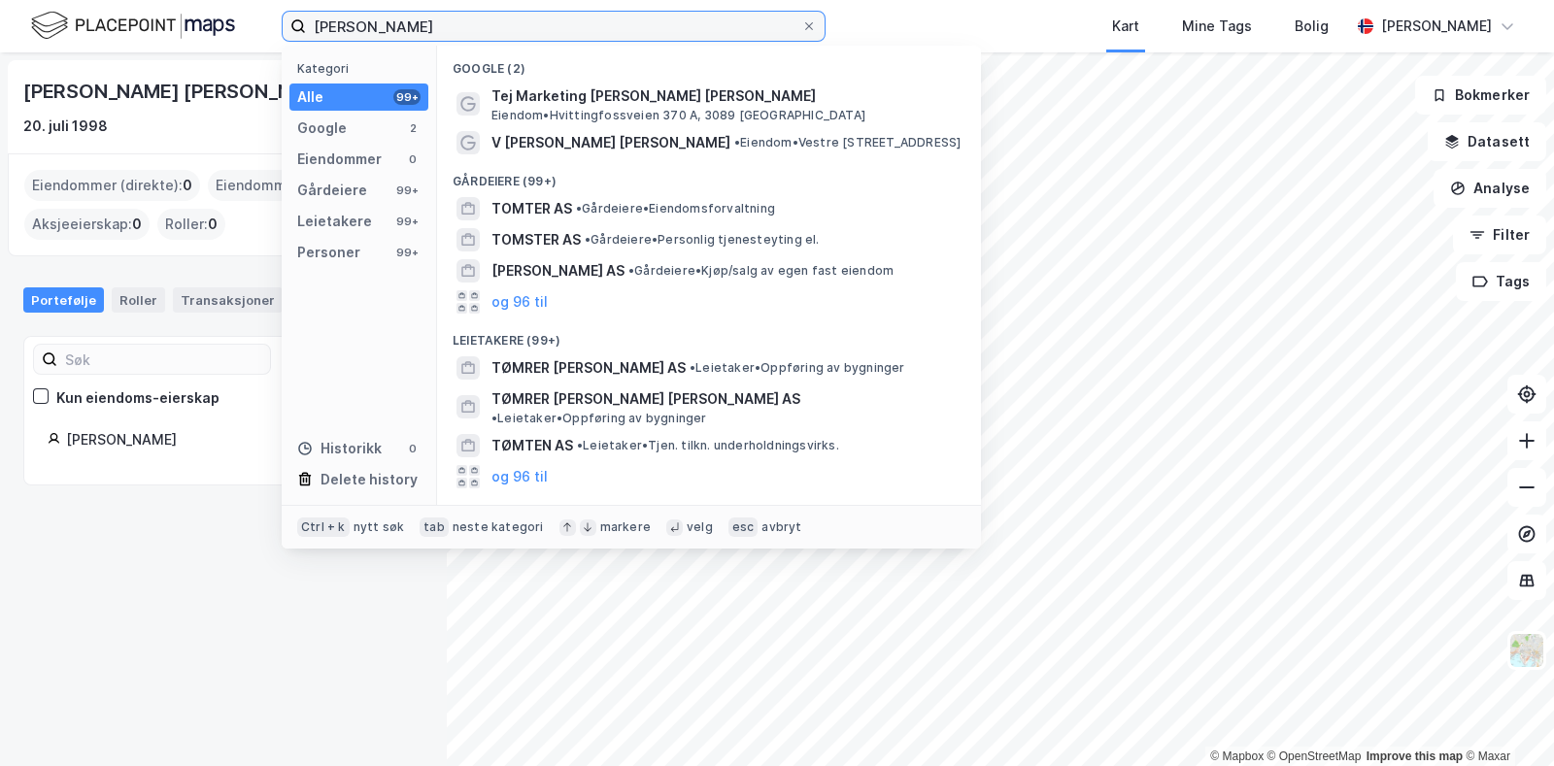
drag, startPoint x: 447, startPoint y: 24, endPoint x: 221, endPoint y: 21, distance: 225.4
click at [221, 21] on div "[PERSON_NAME] Kategori Alle 99+ Google 2 Eiendommer 0 Gårdeiere 99+ Leietakere …" at bounding box center [777, 26] width 1554 height 52
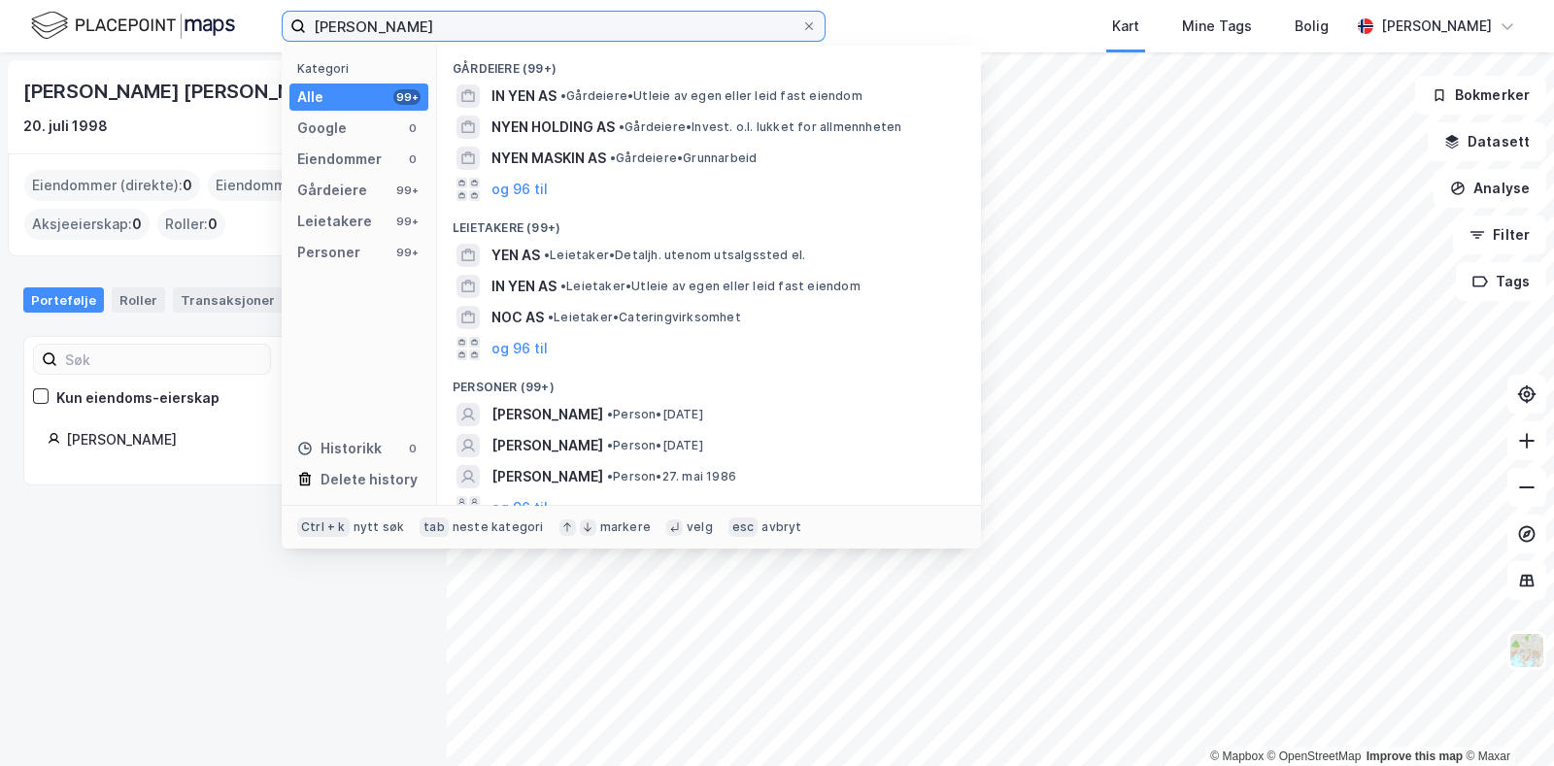
scroll to position [17, 0]
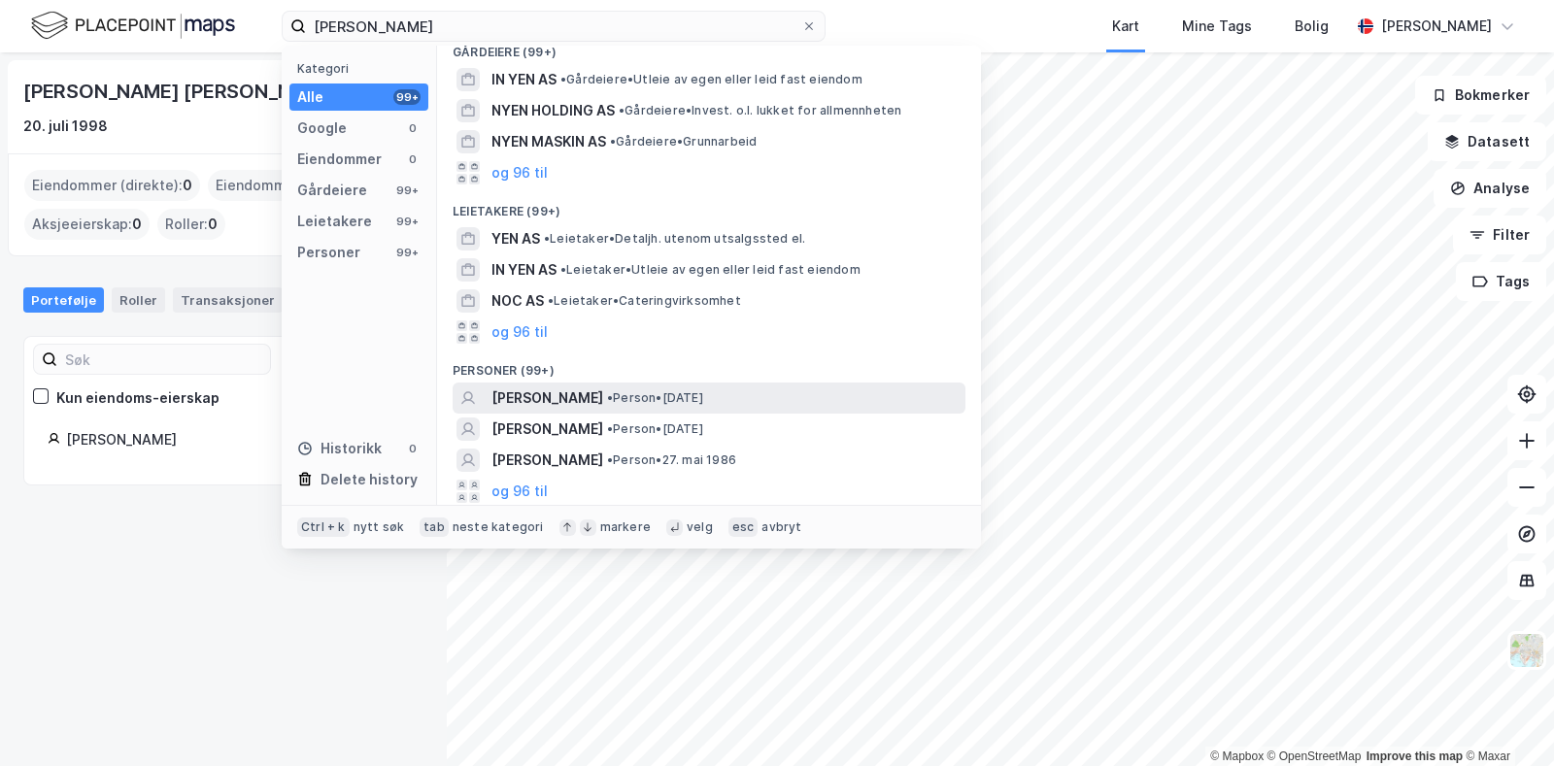
click at [603, 388] on span "[PERSON_NAME]" at bounding box center [547, 398] width 112 height 23
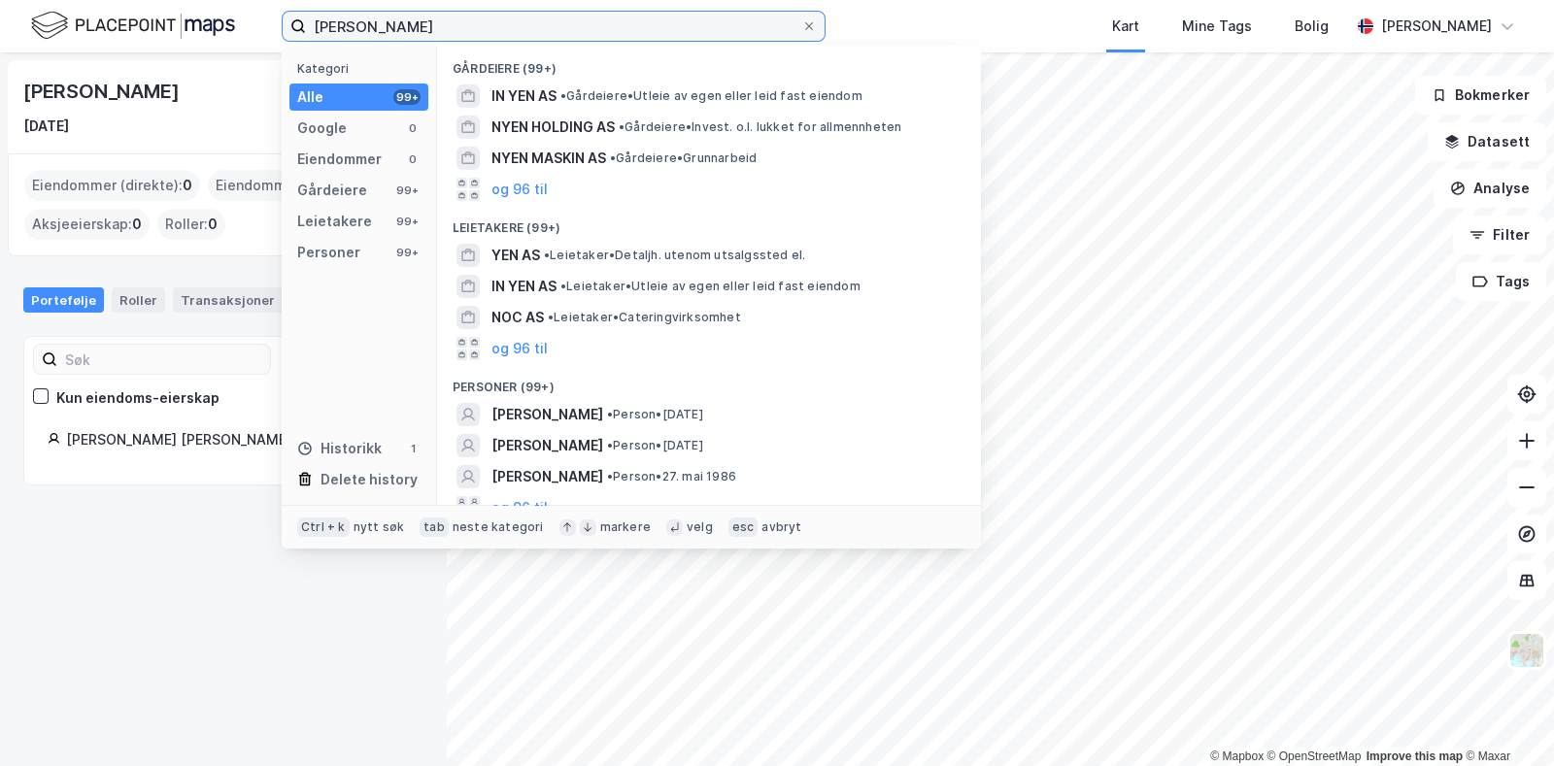
click at [414, 29] on input "[PERSON_NAME]" at bounding box center [553, 26] width 495 height 29
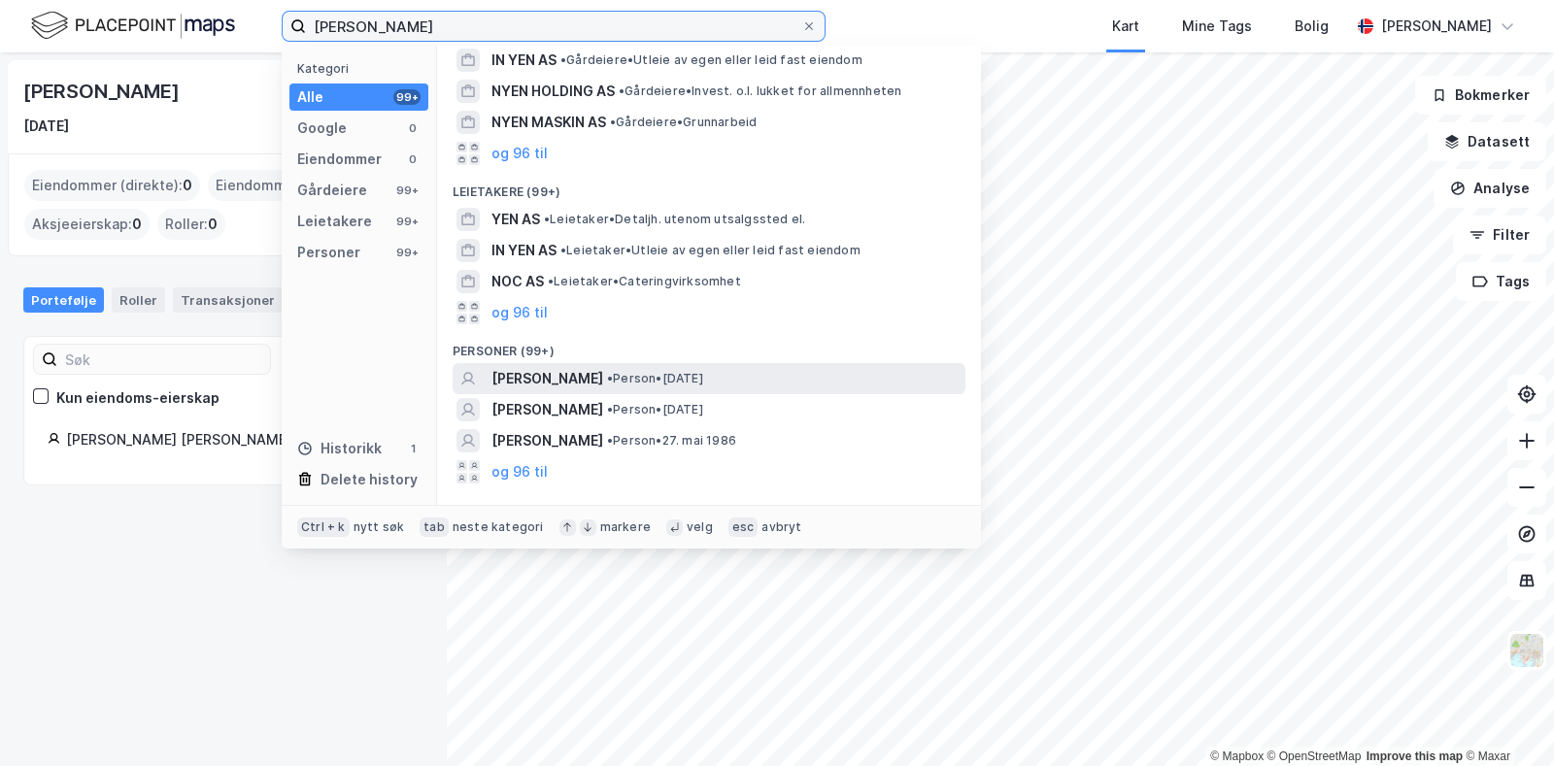
scroll to position [39, 0]
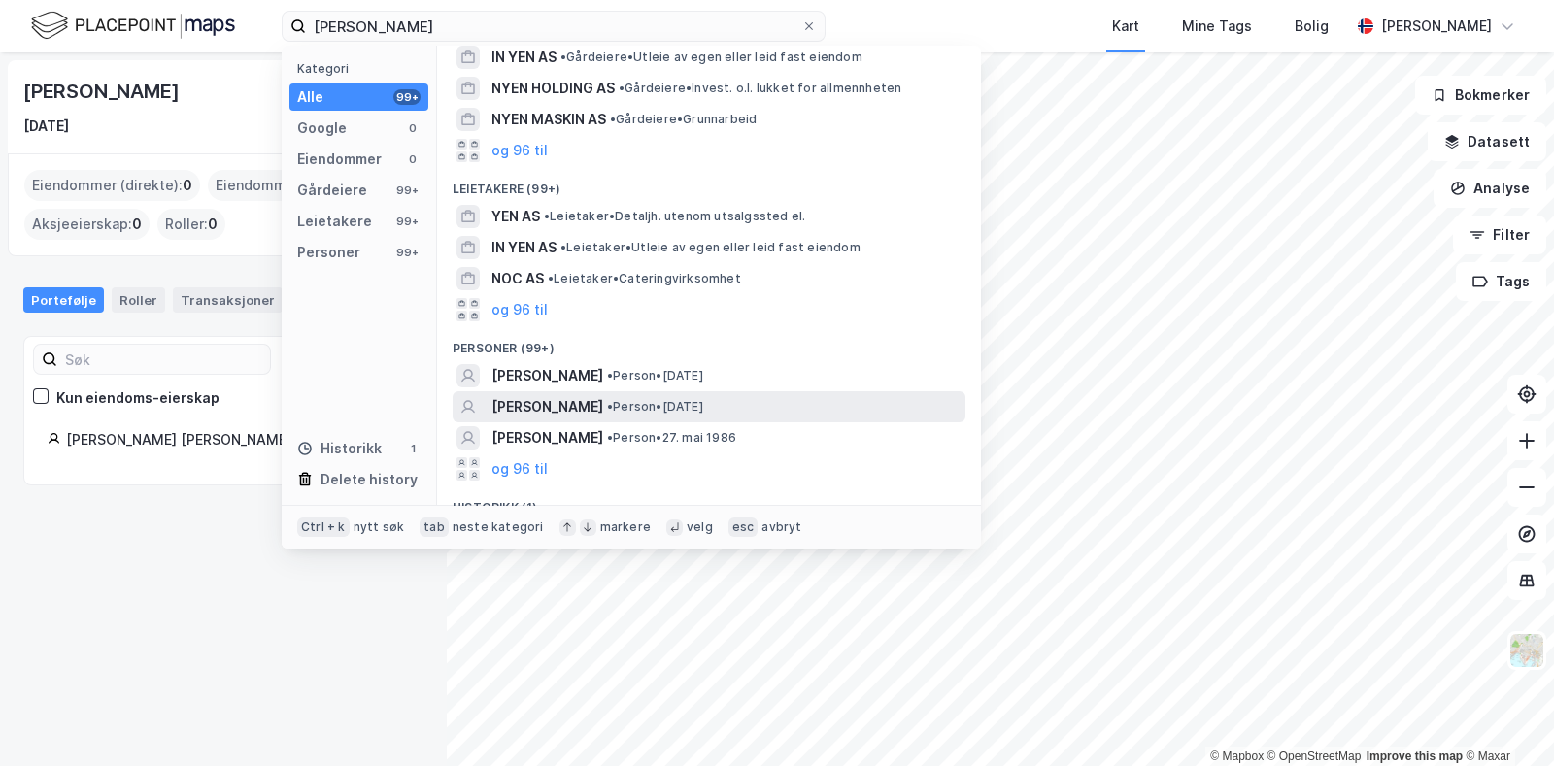
click at [554, 410] on span "[PERSON_NAME]" at bounding box center [547, 406] width 112 height 23
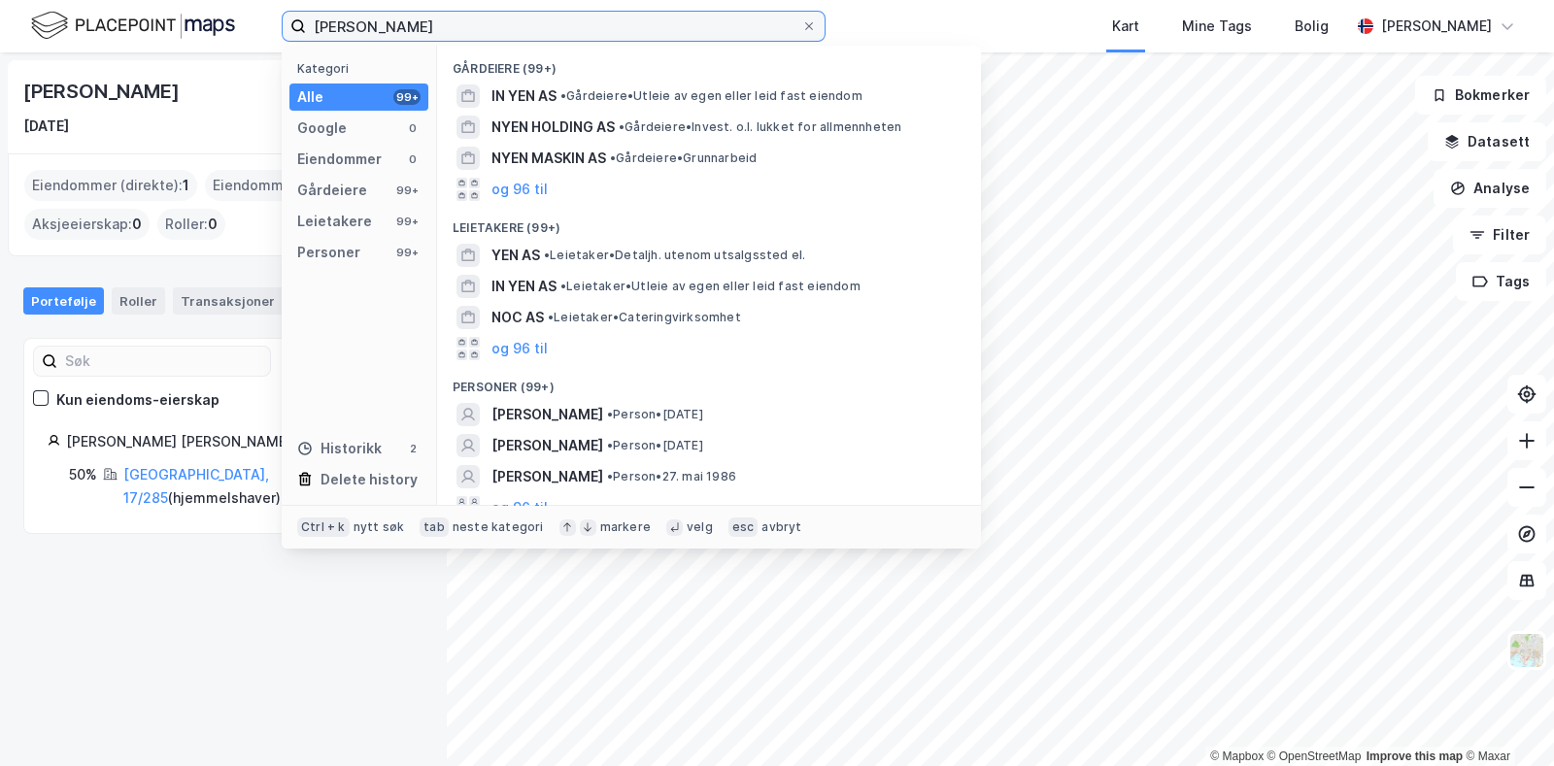
click at [491, 24] on input "[PERSON_NAME]" at bounding box center [553, 26] width 495 height 29
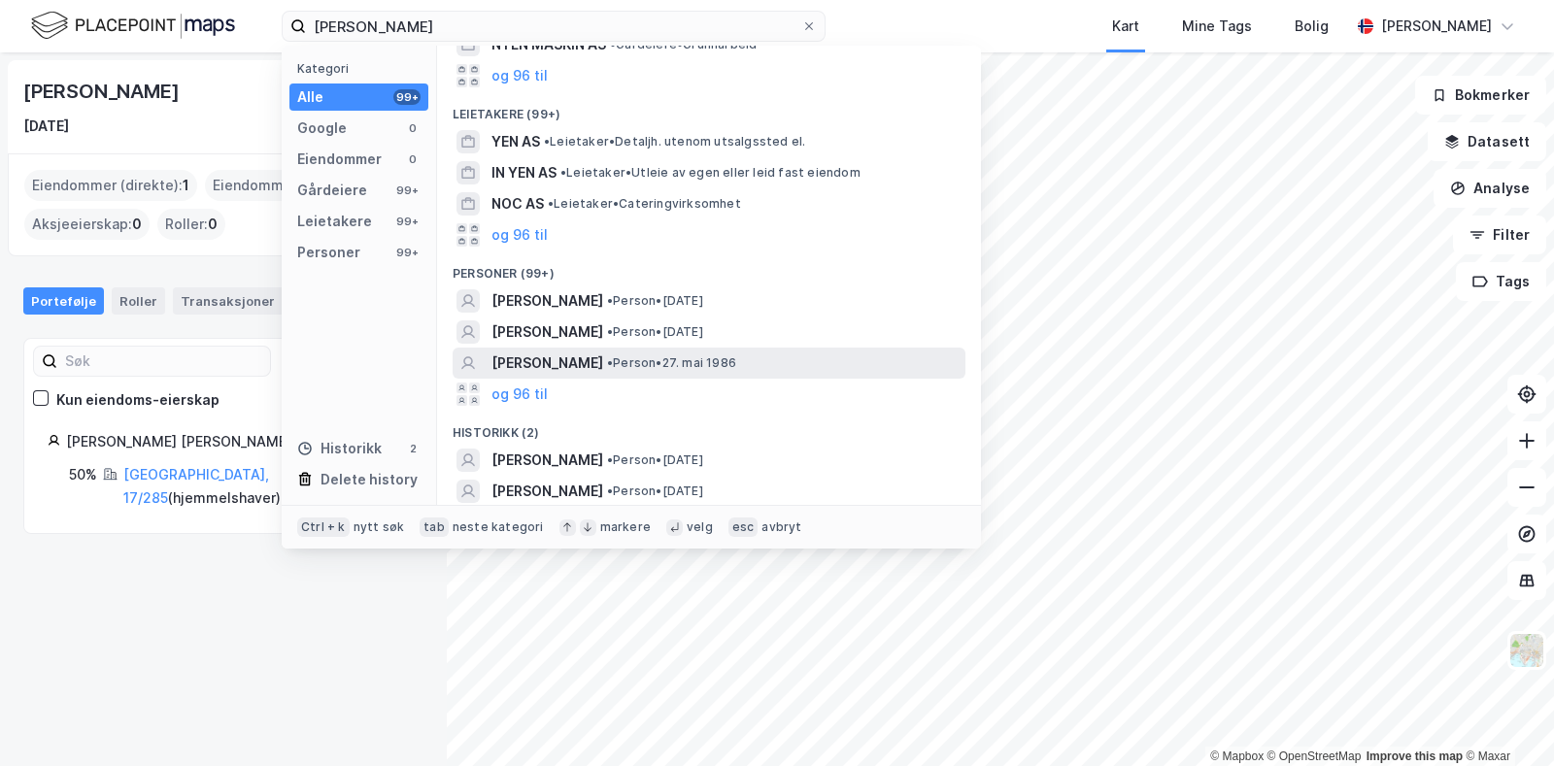
click at [665, 361] on span "• Person • 27. mai 1986" at bounding box center [671, 363] width 129 height 16
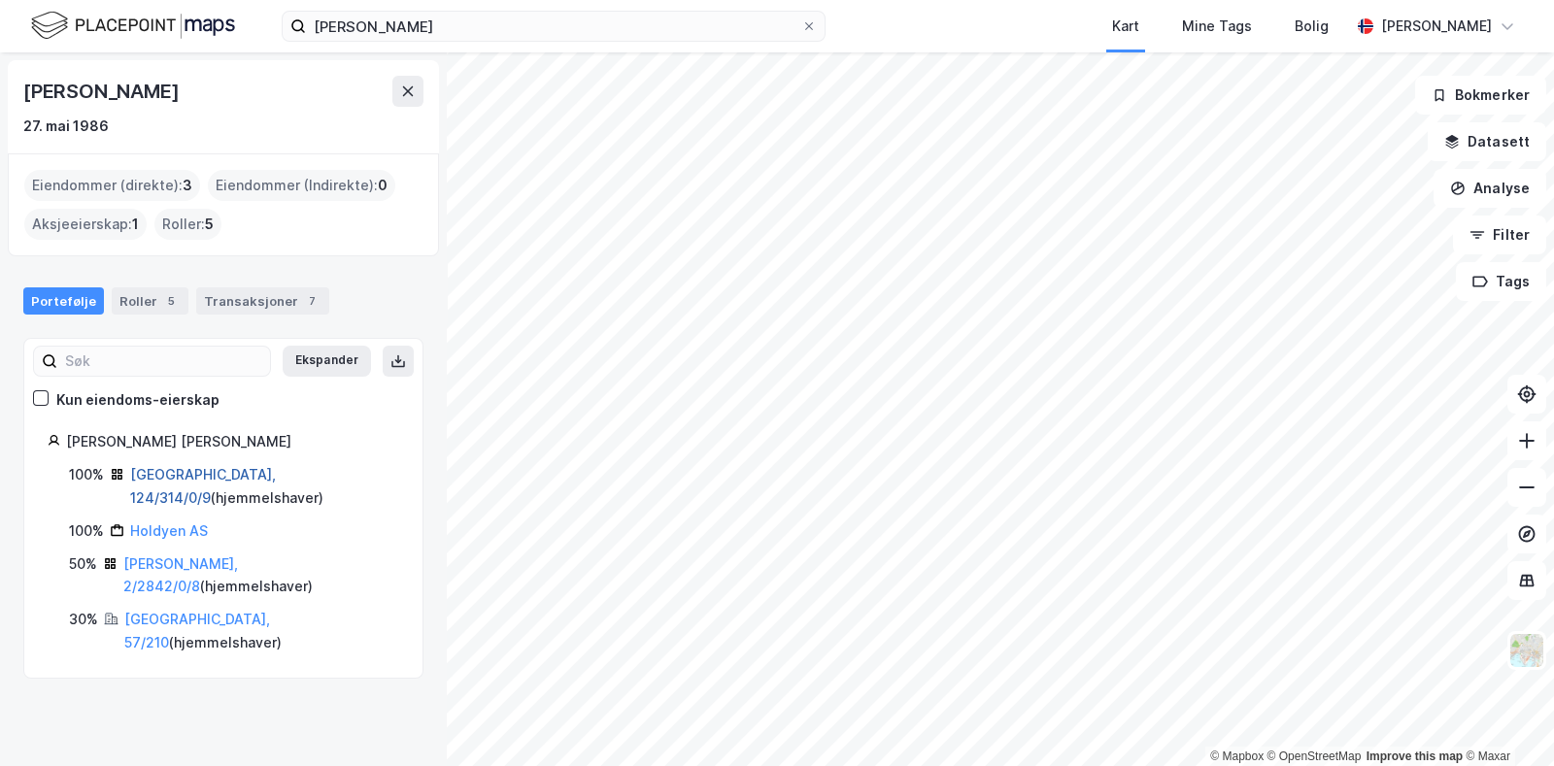
click at [223, 473] on link "[GEOGRAPHIC_DATA], 124/314/0/9" at bounding box center [203, 486] width 146 height 40
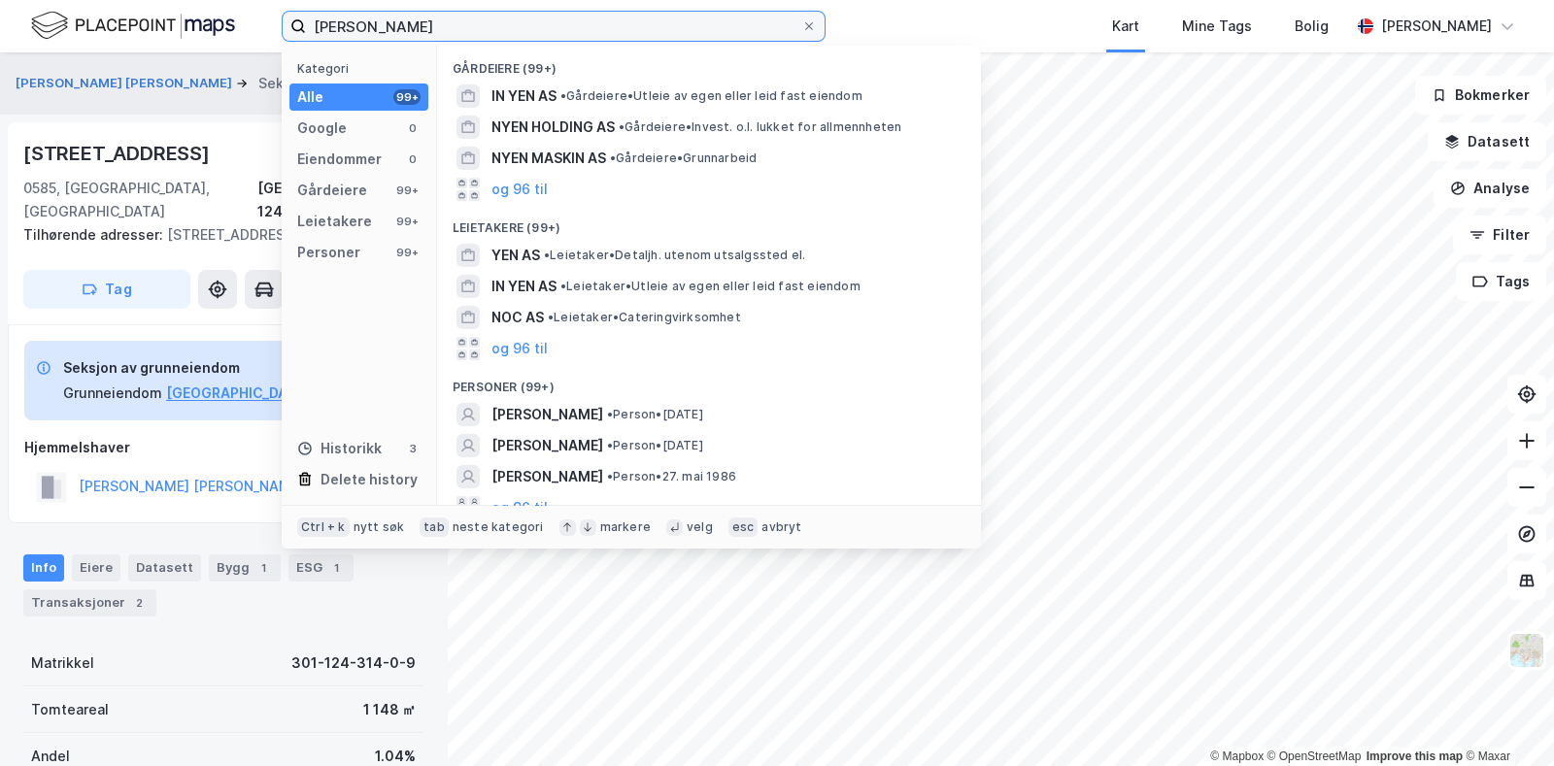
drag, startPoint x: 545, startPoint y: 38, endPoint x: 170, endPoint y: 35, distance: 374.9
click at [170, 35] on div "yen [PERSON_NAME] Kategori Alle 99+ Google 0 Eiendommer 0 Gårdeiere 99+ Leietak…" at bounding box center [777, 26] width 1554 height 52
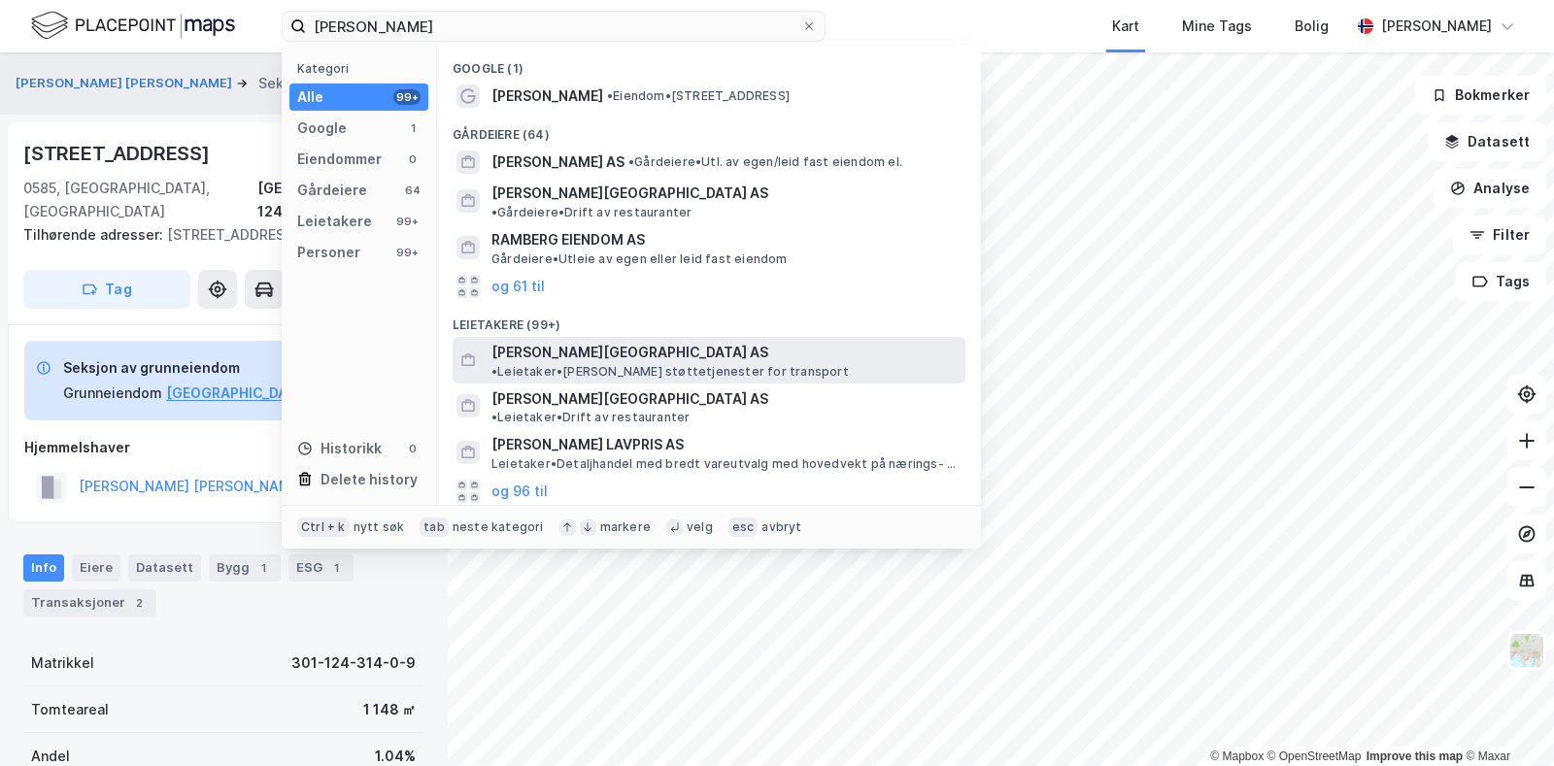
scroll to position [114, 0]
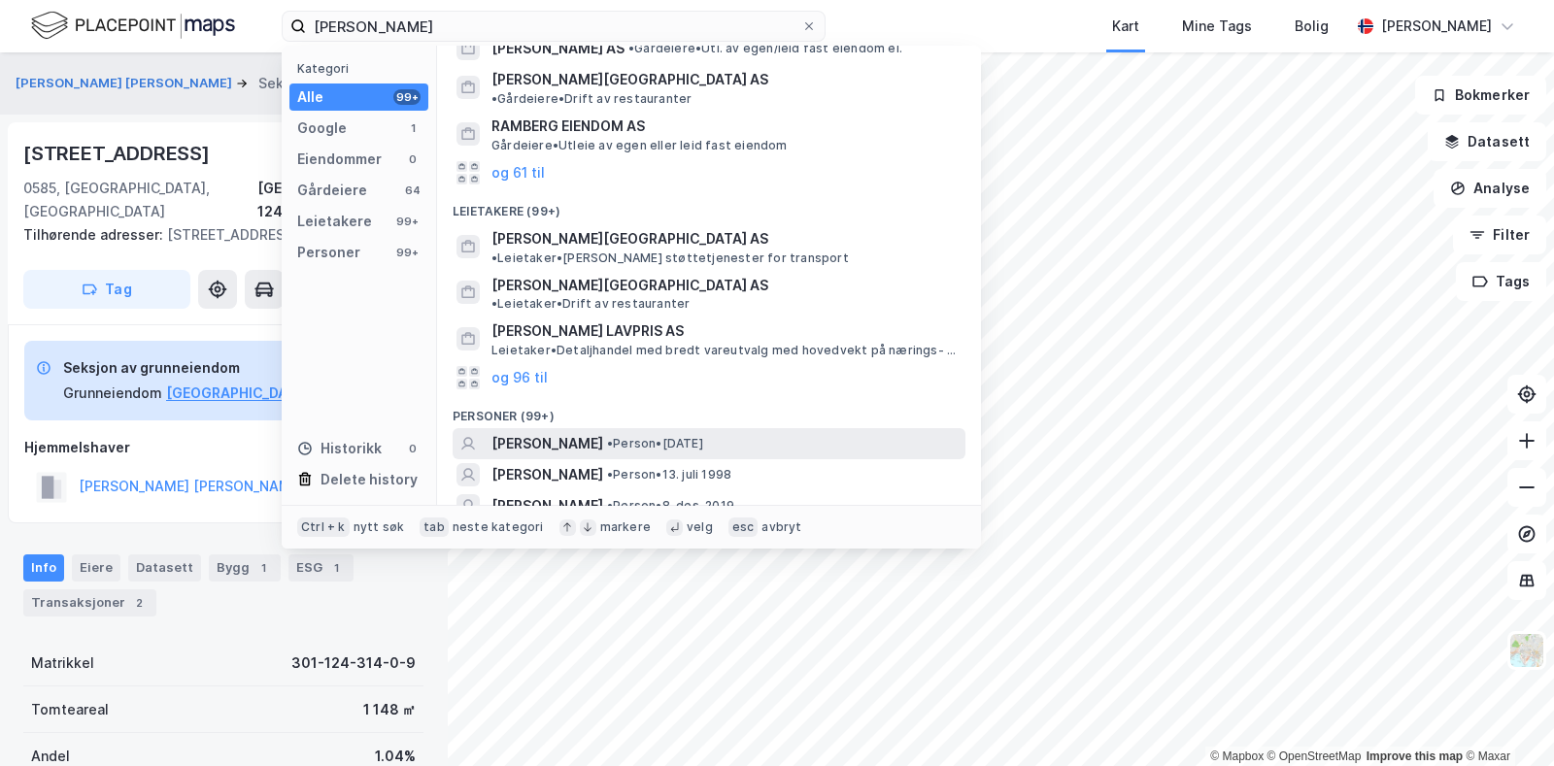
click at [602, 432] on span "[PERSON_NAME]" at bounding box center [547, 443] width 112 height 23
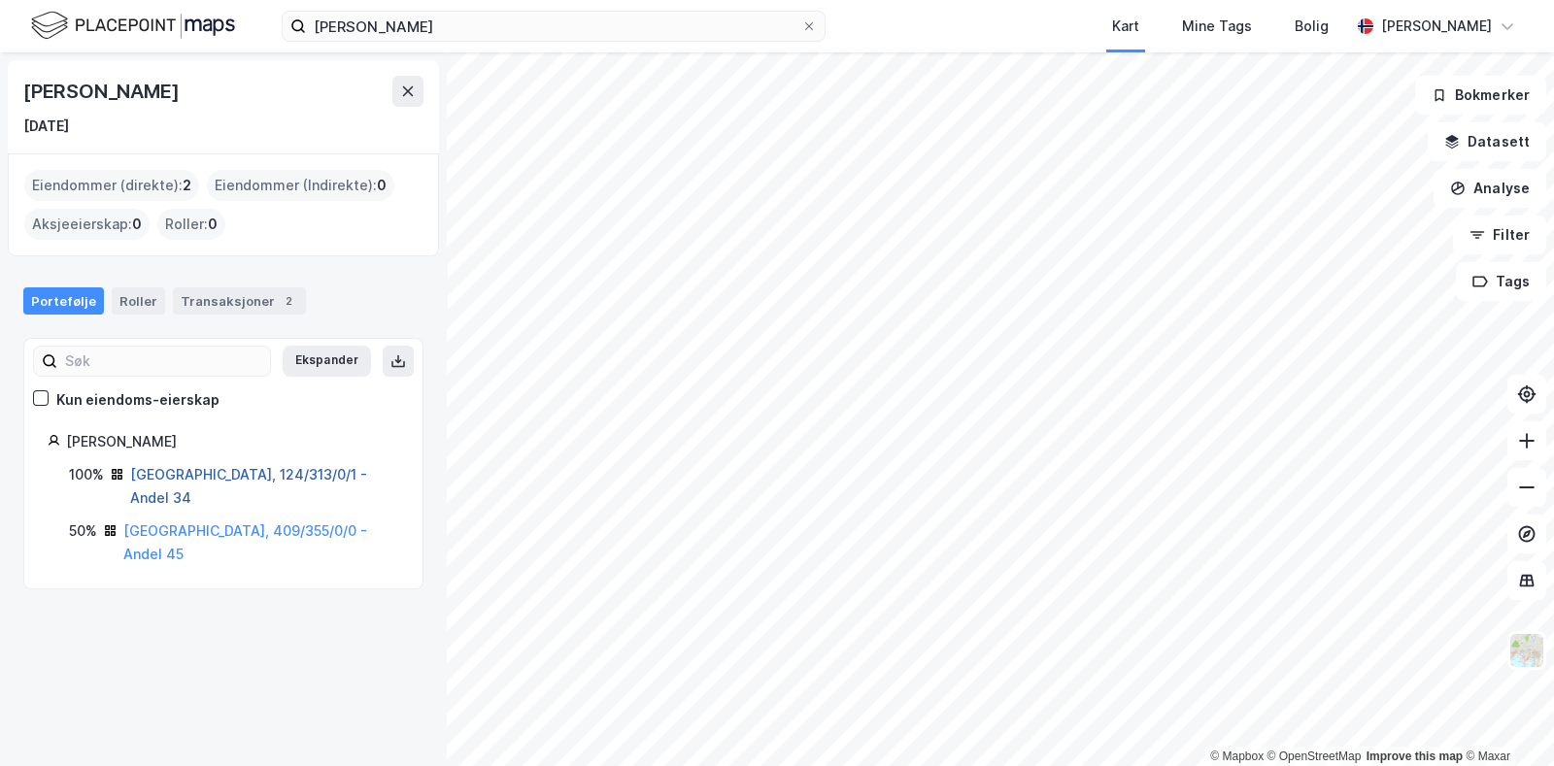
click at [289, 473] on link "[GEOGRAPHIC_DATA], 124/313/0/1 - Andel 34" at bounding box center [248, 486] width 237 height 40
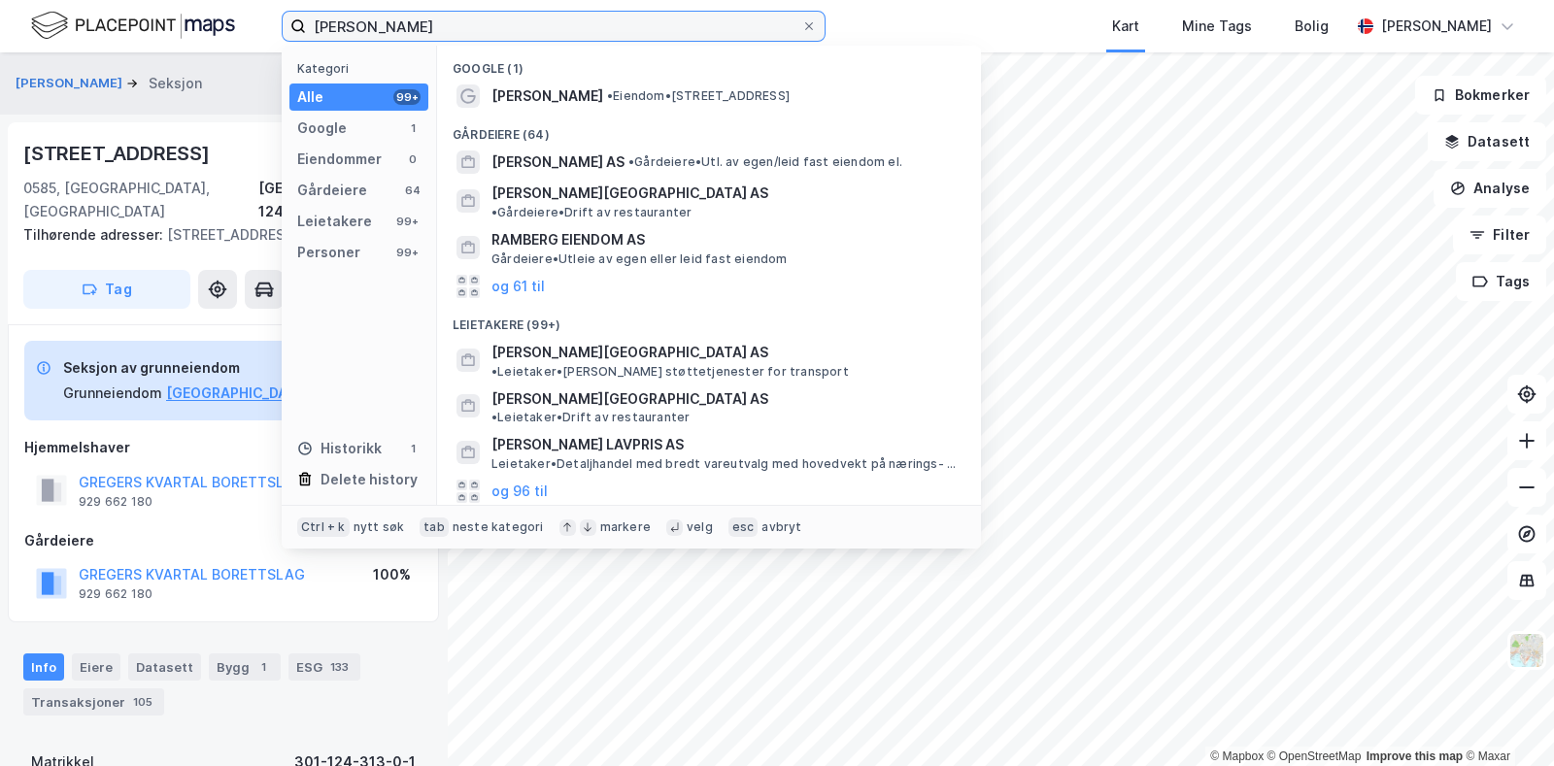
drag, startPoint x: 544, startPoint y: 31, endPoint x: 272, endPoint y: 53, distance: 272.9
click at [272, 53] on div "[PERSON_NAME] Kategori Alle 99+ Google 1 Eiendommer 0 Gårdeiere 64 Leietakere 9…" at bounding box center [777, 383] width 1554 height 766
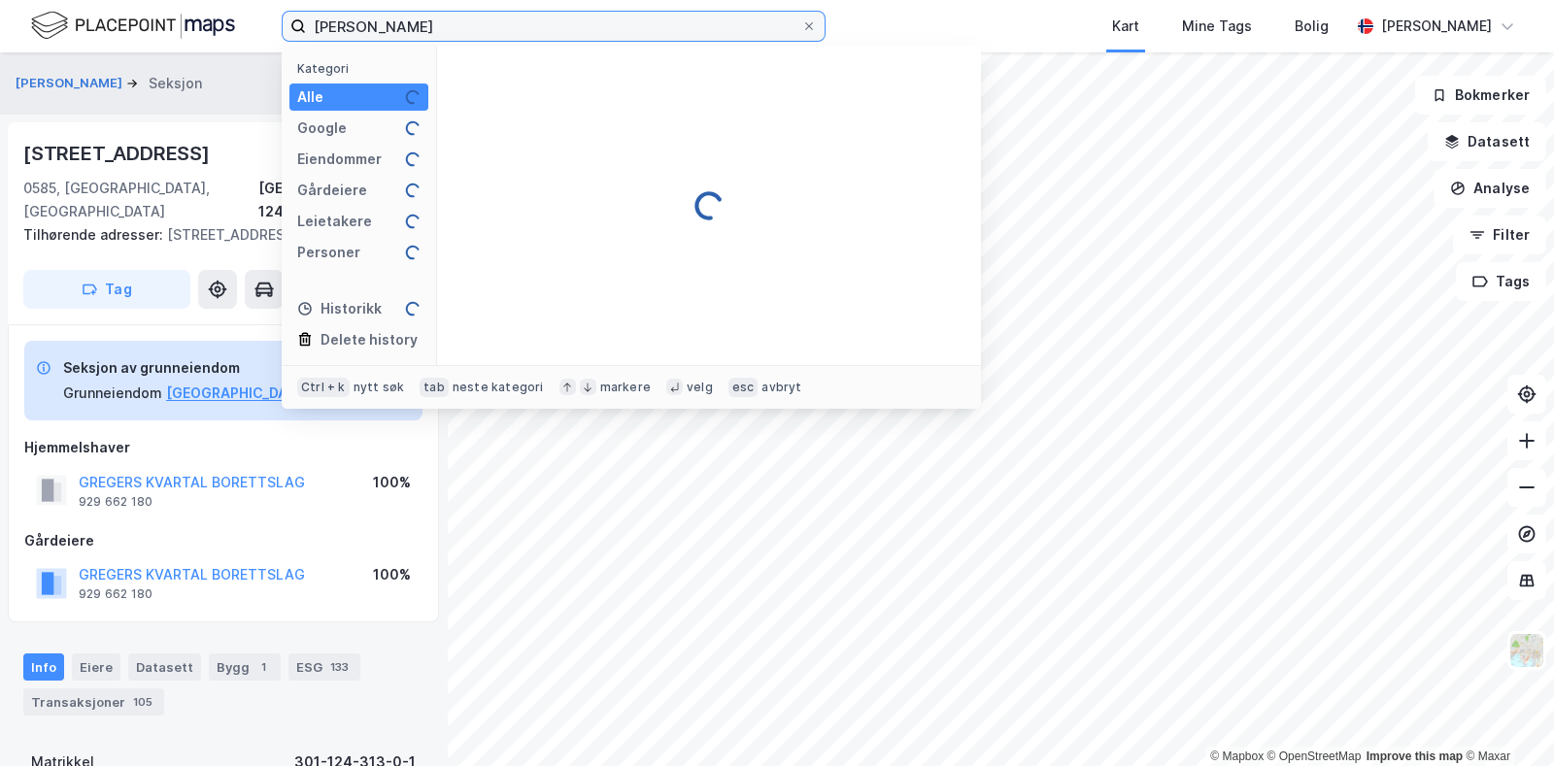
type input "[PERSON_NAME]"
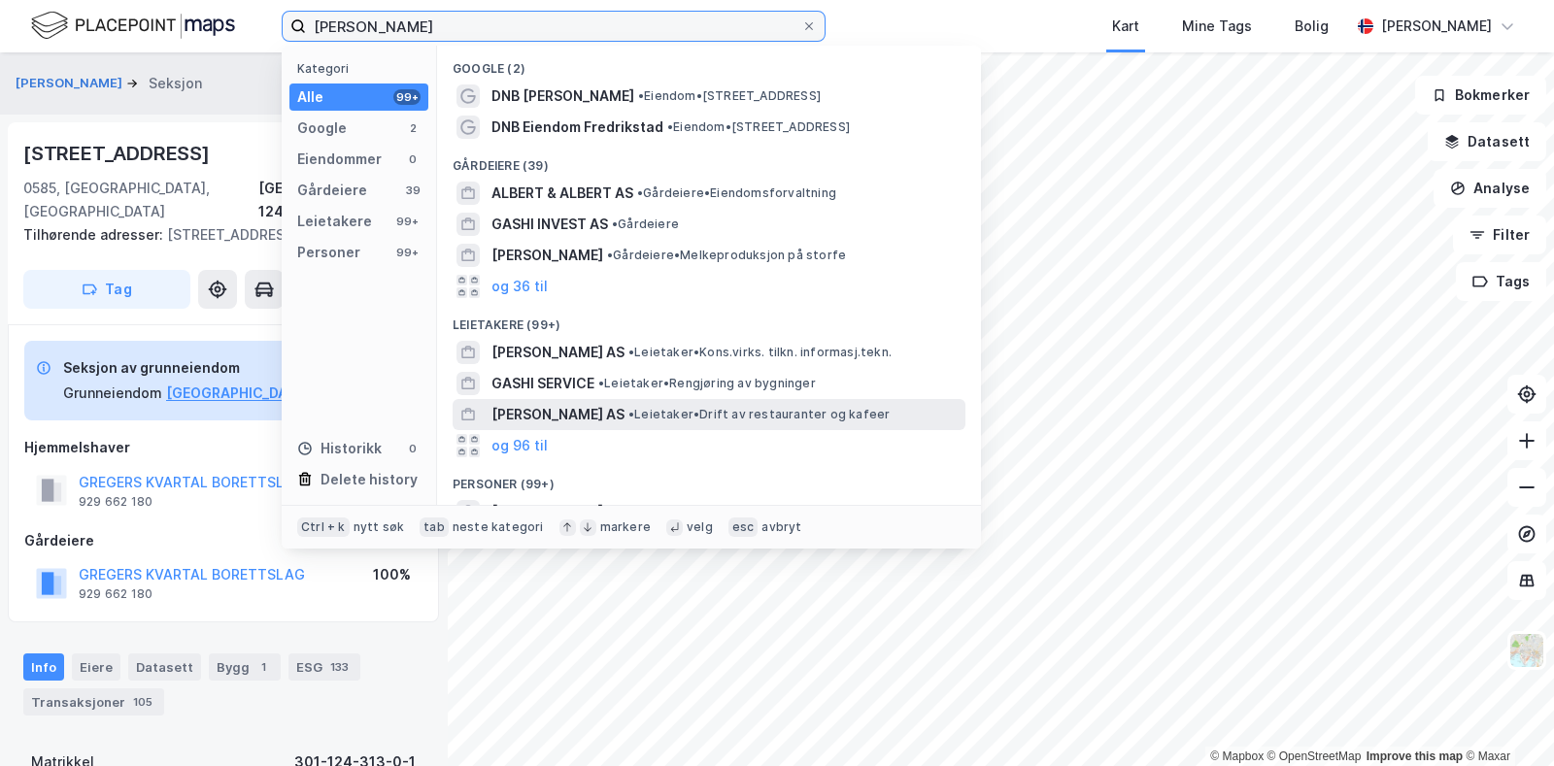
scroll to position [114, 0]
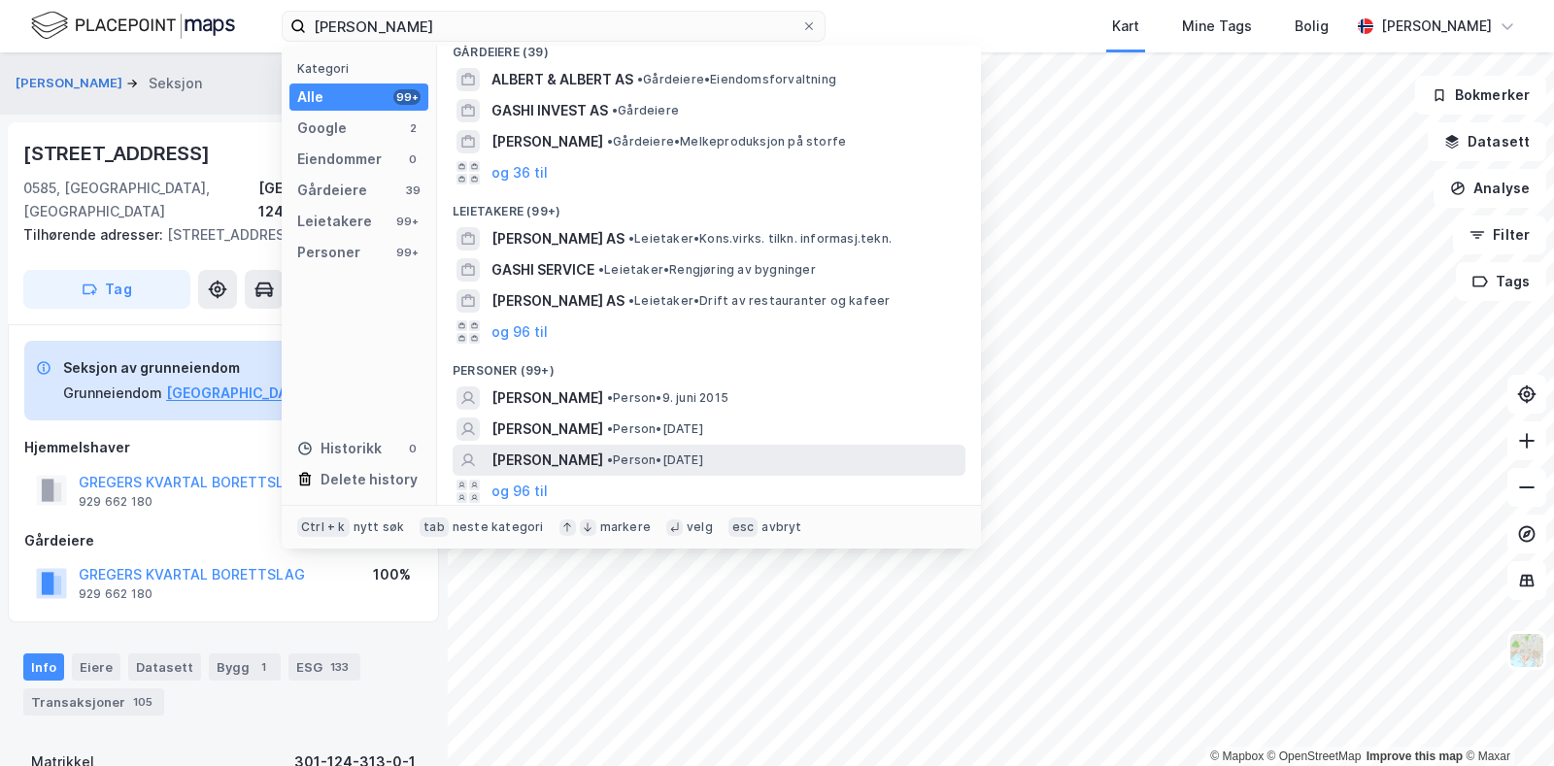
click at [582, 462] on span "[PERSON_NAME]" at bounding box center [547, 460] width 112 height 23
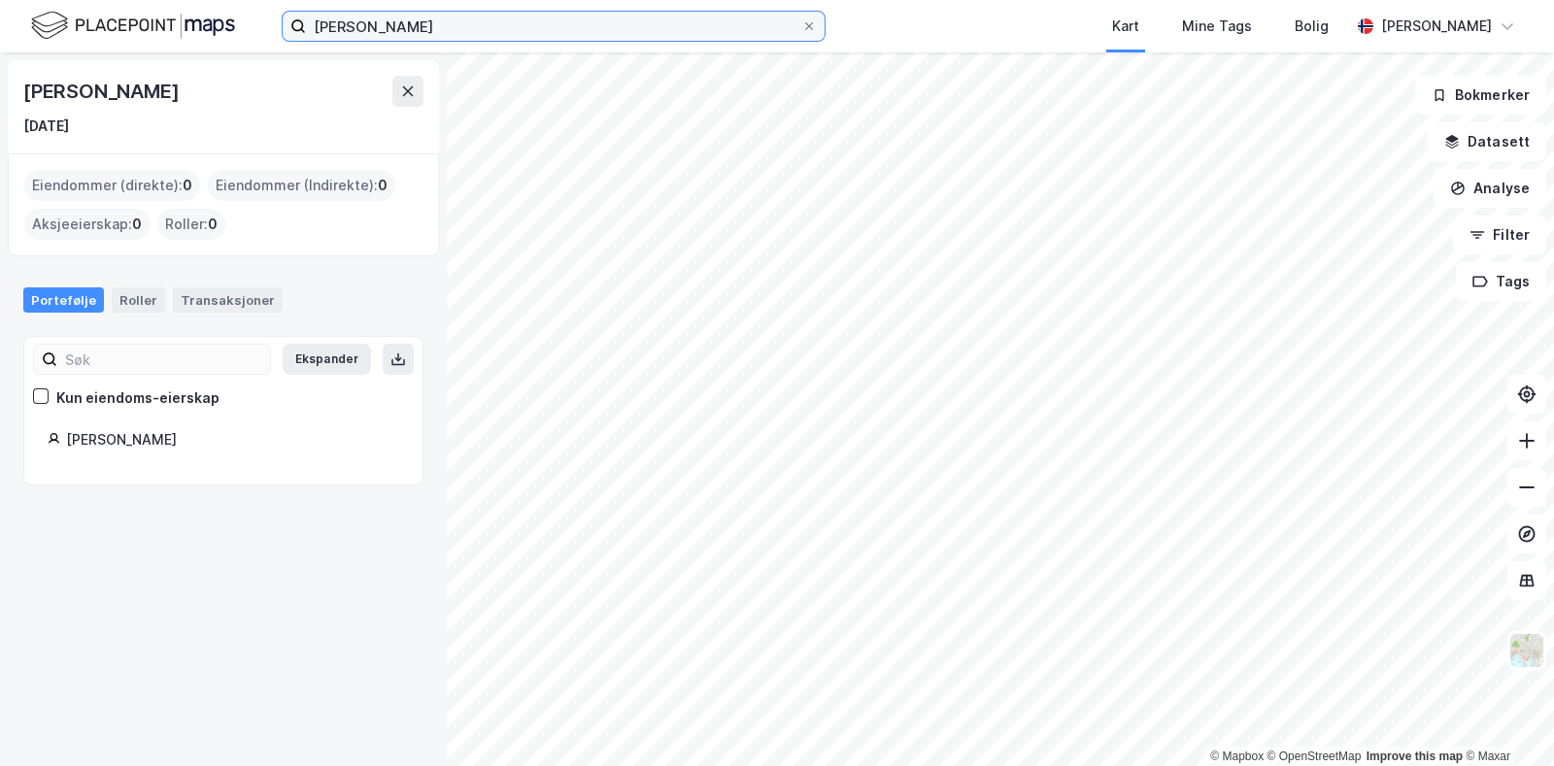
click at [428, 36] on input "[PERSON_NAME]" at bounding box center [553, 26] width 495 height 29
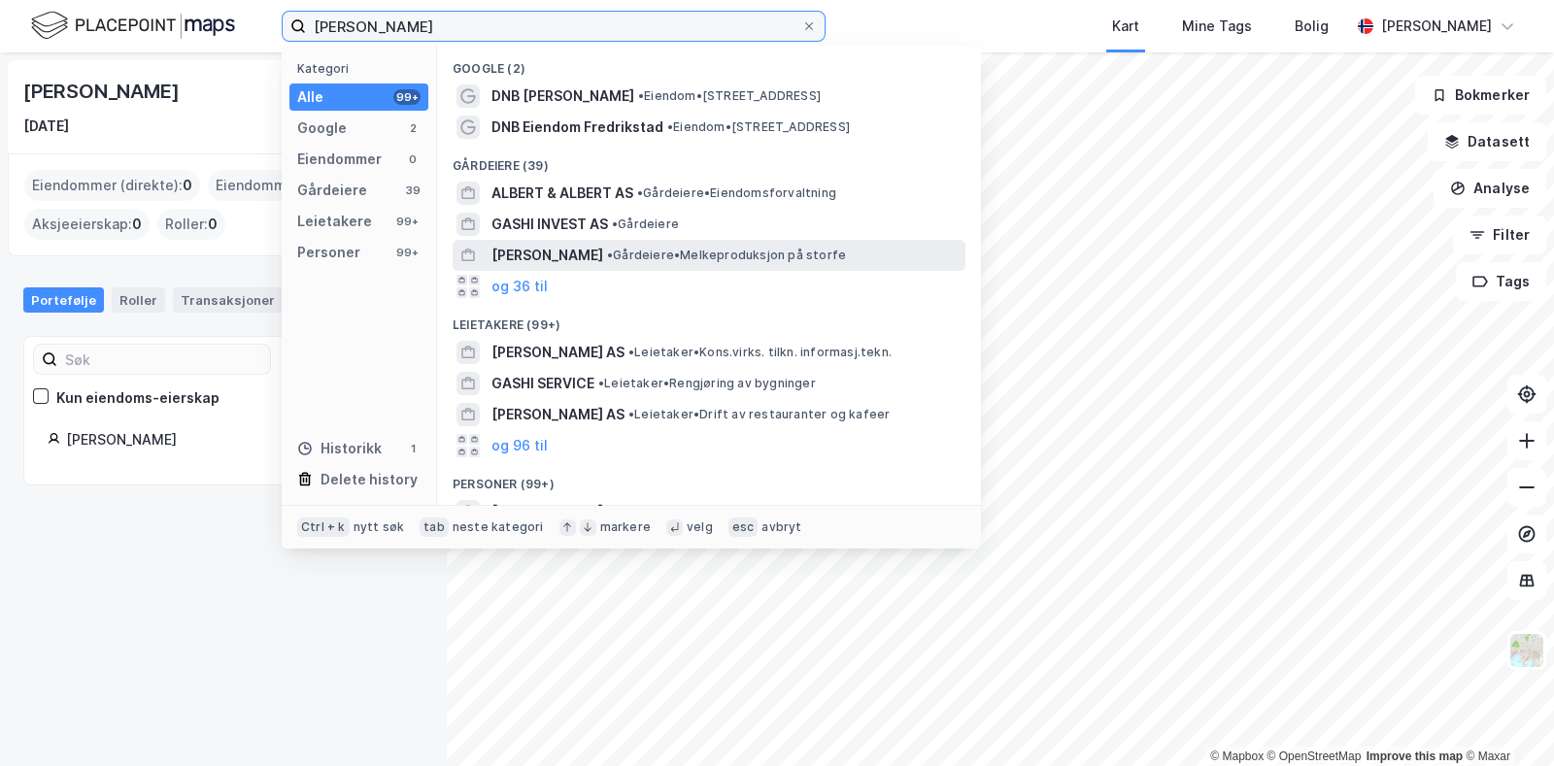
scroll to position [180, 0]
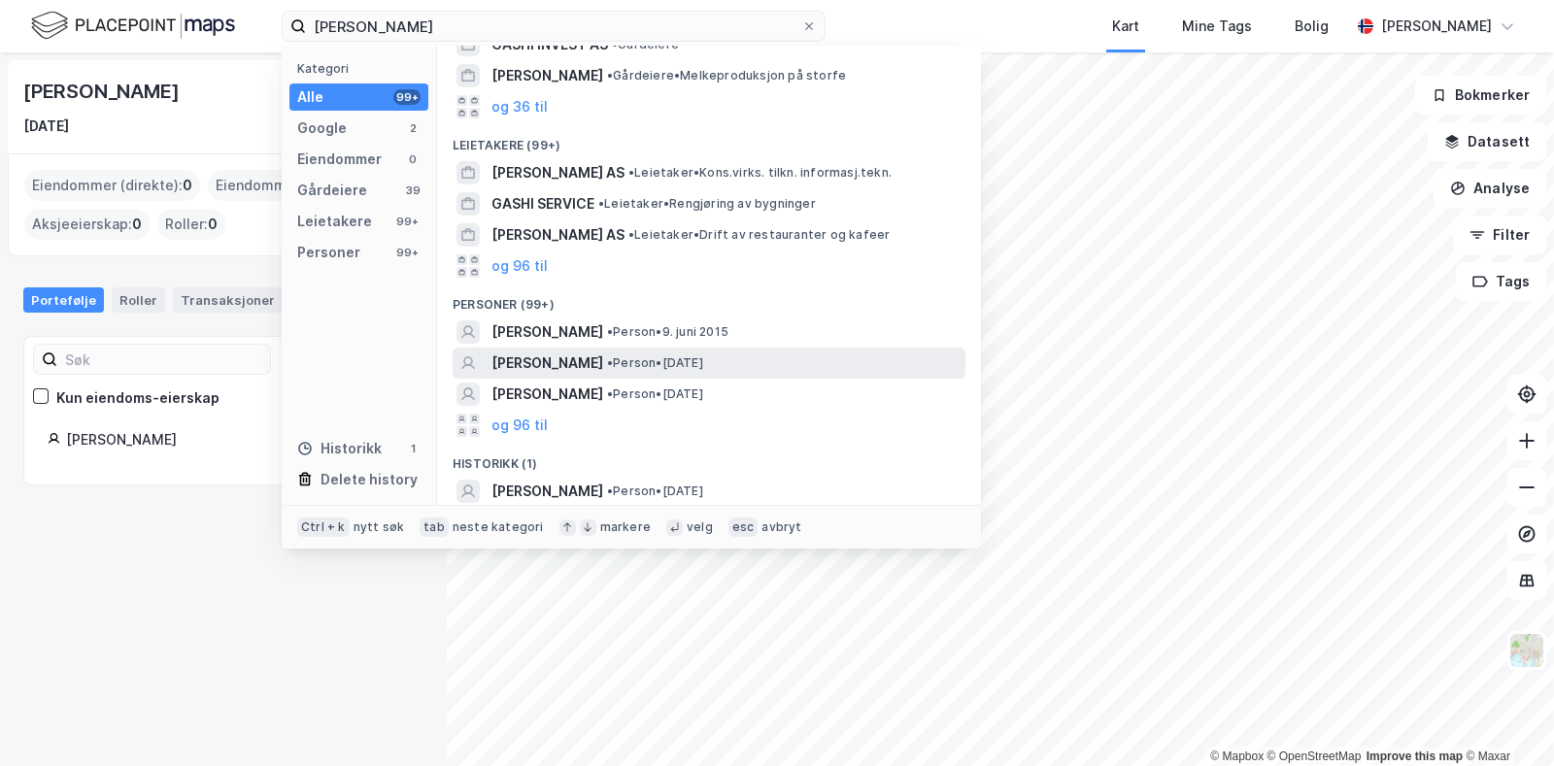
click at [573, 362] on span "[PERSON_NAME]" at bounding box center [547, 363] width 112 height 23
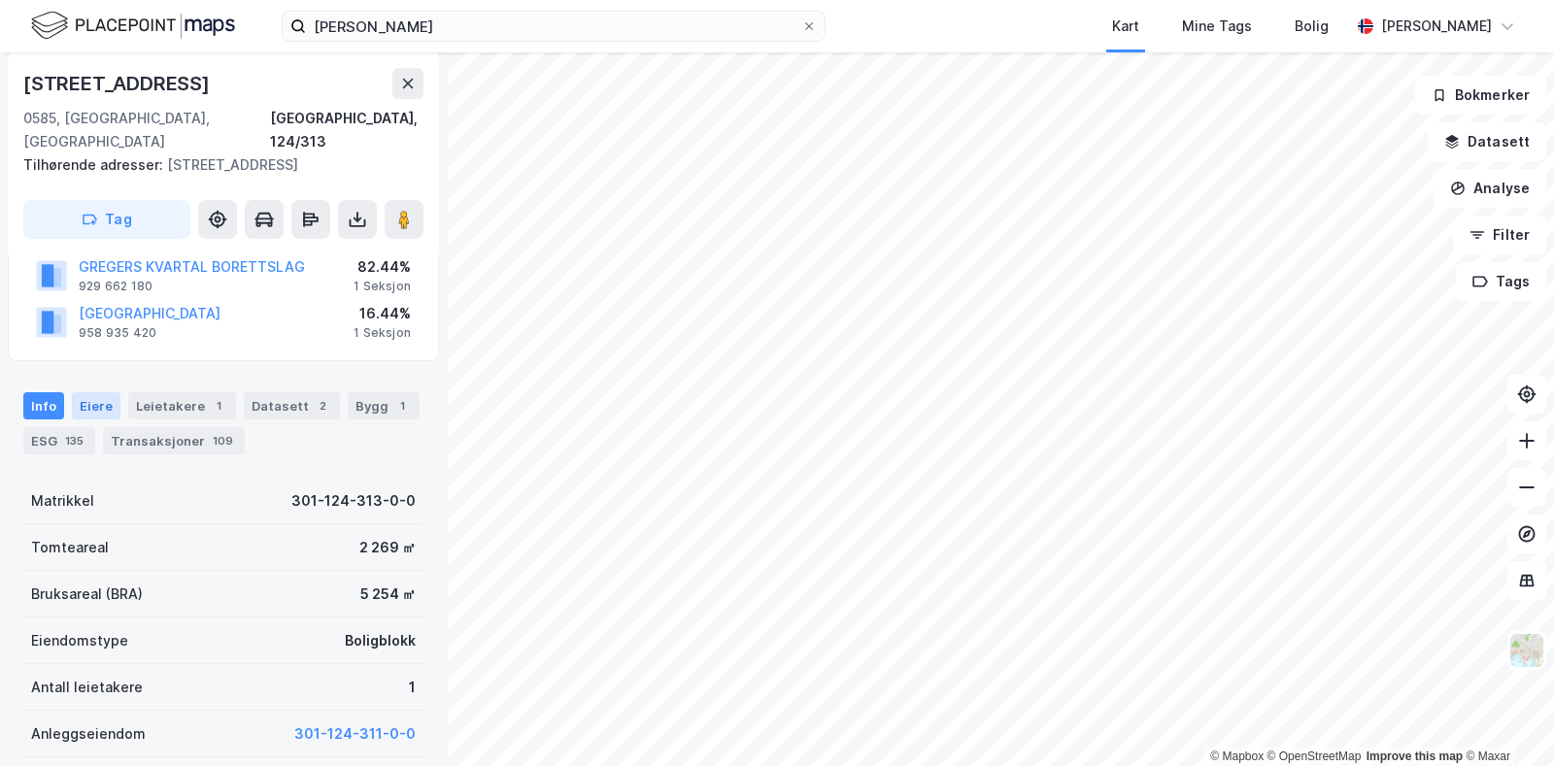
click at [85, 392] on div "Eiere" at bounding box center [96, 405] width 49 height 27
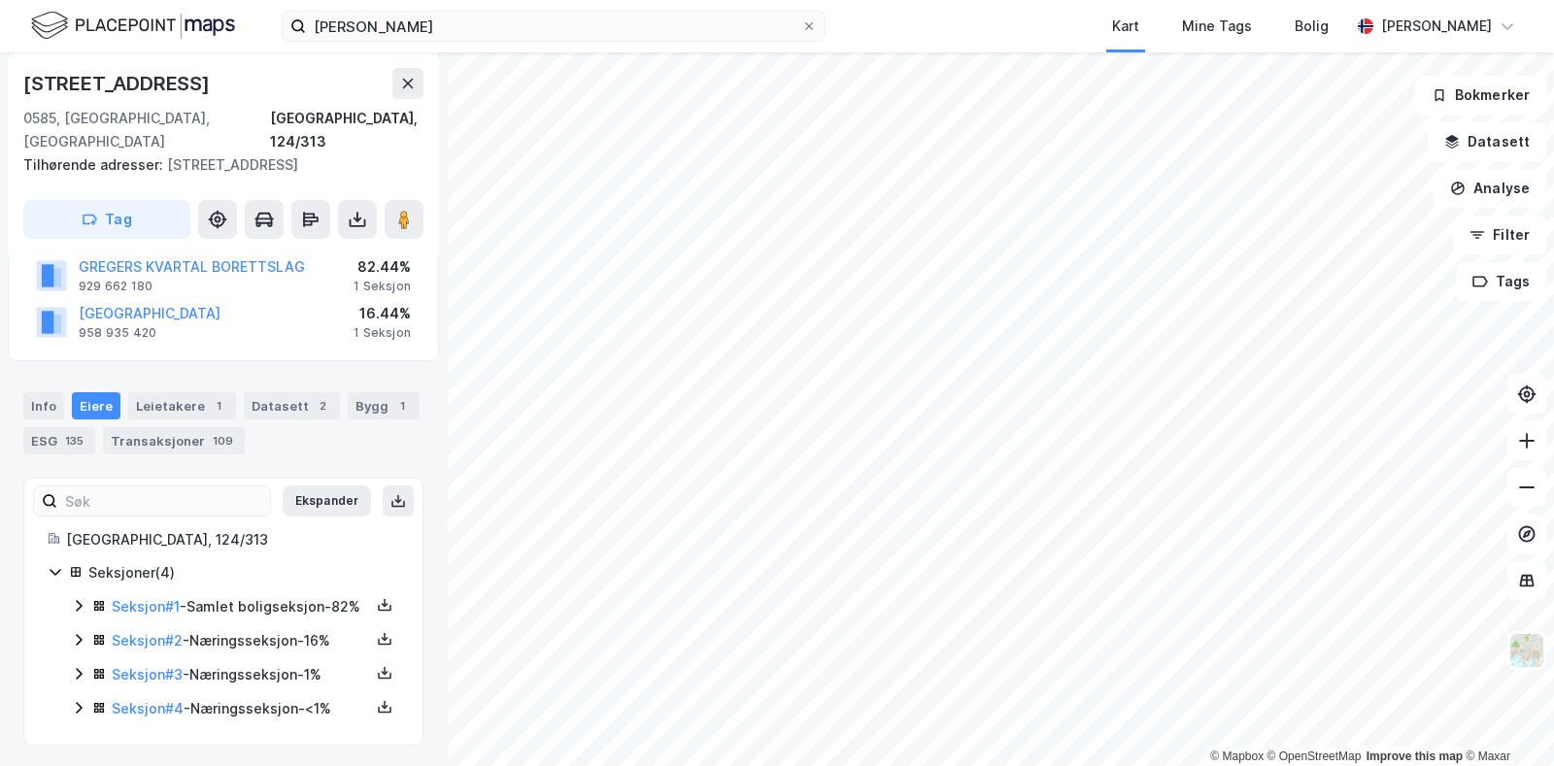
scroll to position [246, 0]
click at [144, 596] on link "Seksjon # 1" at bounding box center [146, 604] width 68 height 17
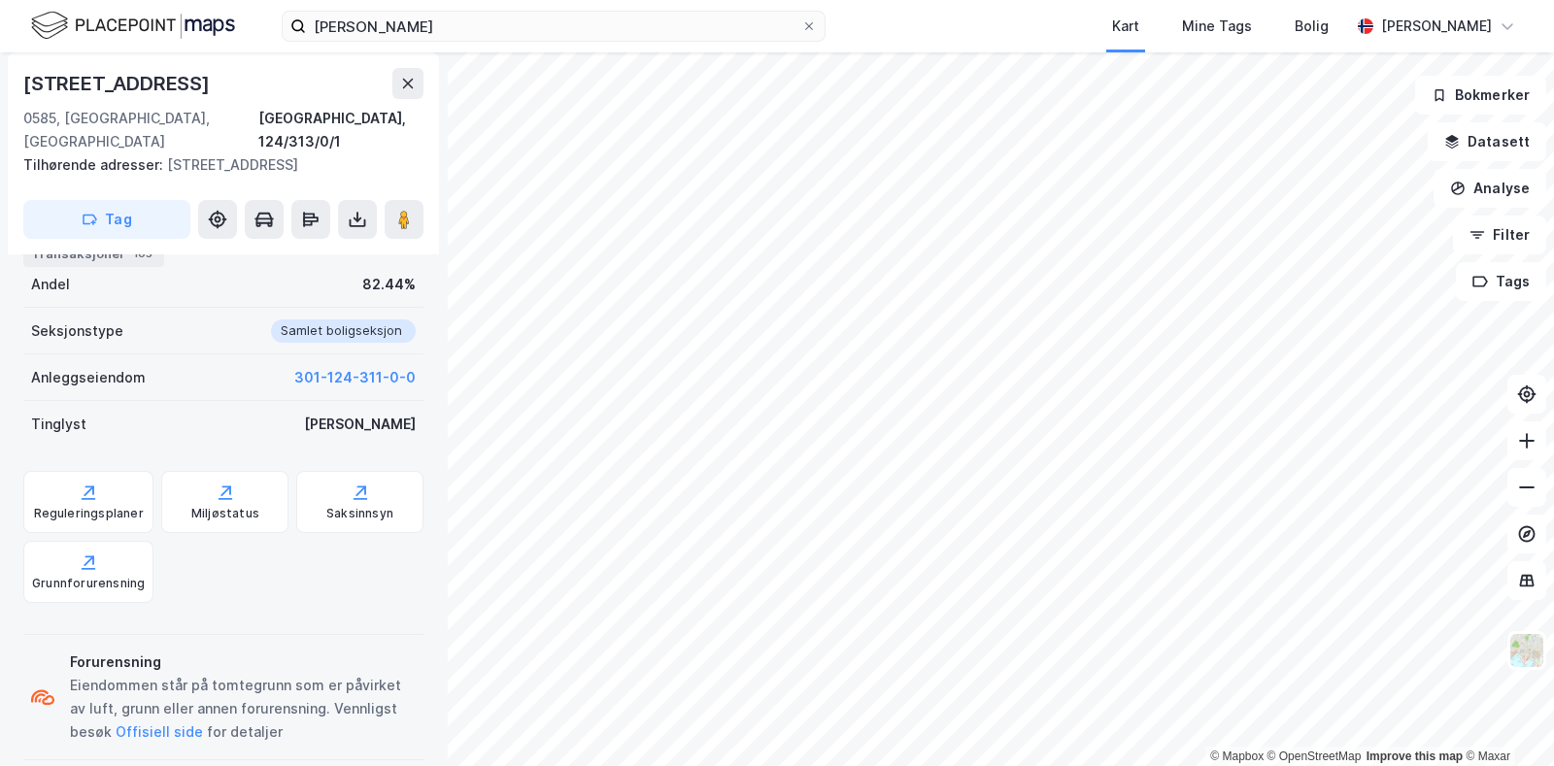
scroll to position [572, 0]
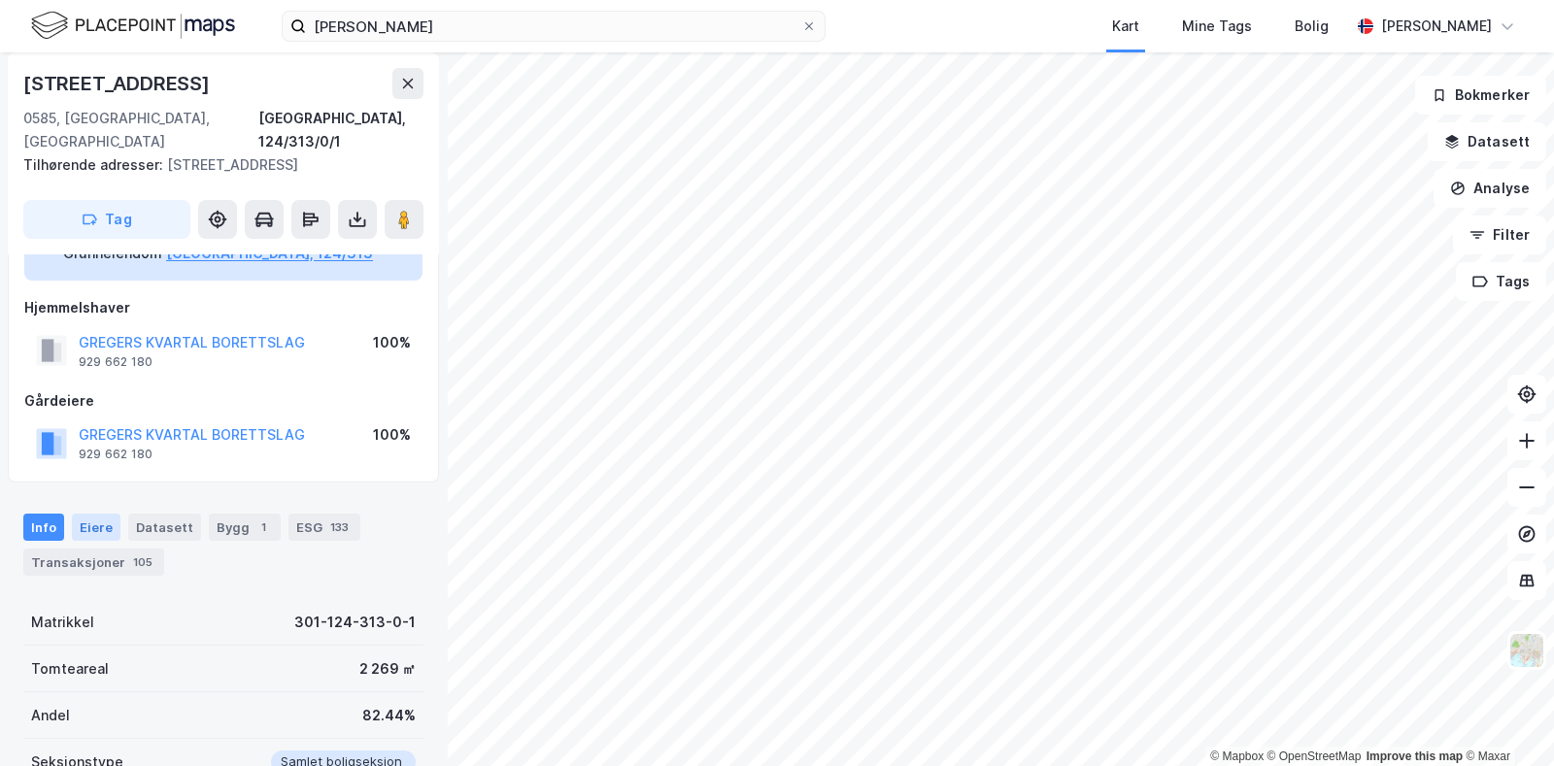
click at [95, 514] on div "Eiere" at bounding box center [96, 527] width 49 height 27
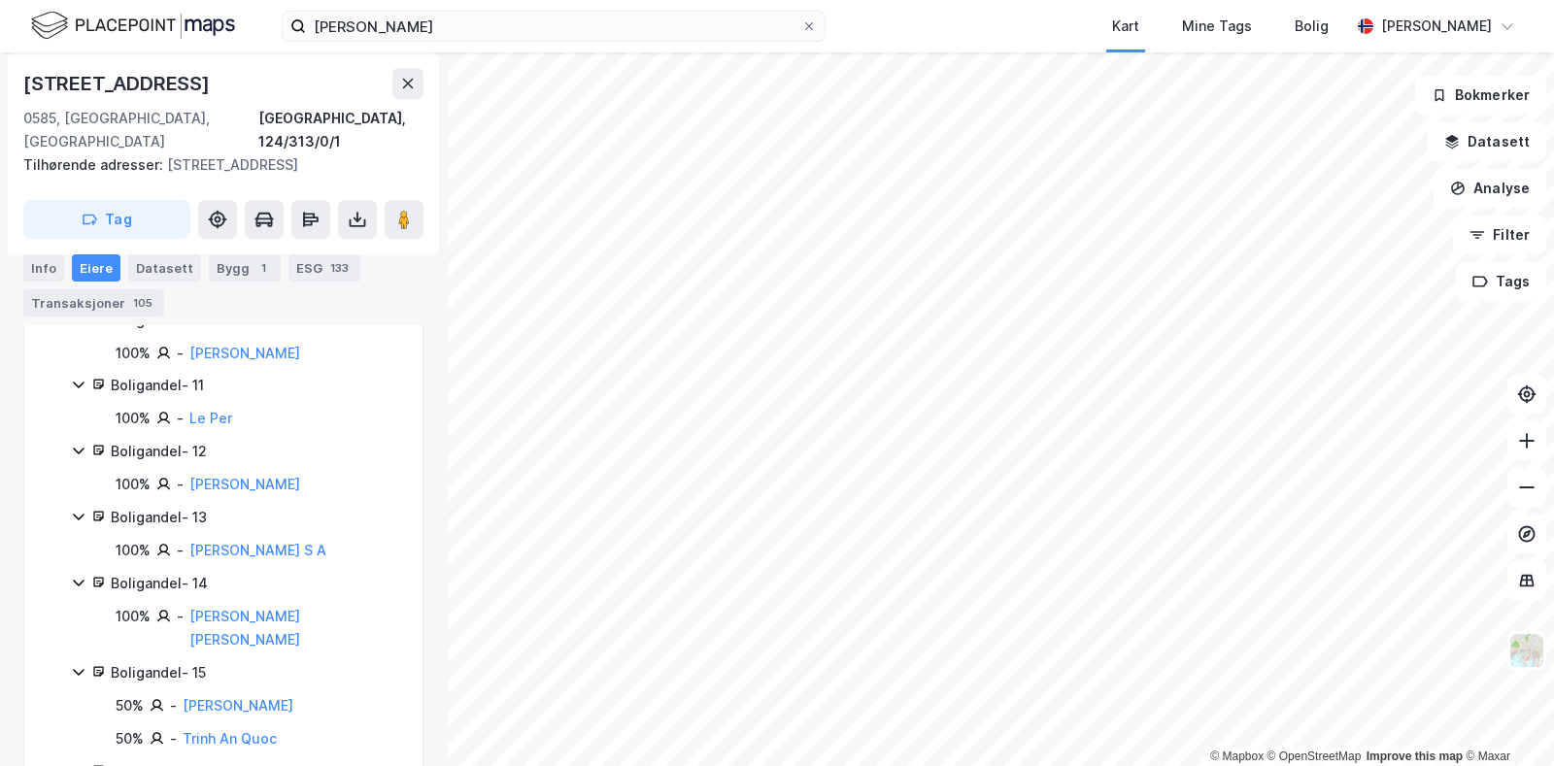
scroll to position [1206, 0]
